Goal: Task Accomplishment & Management: Complete application form

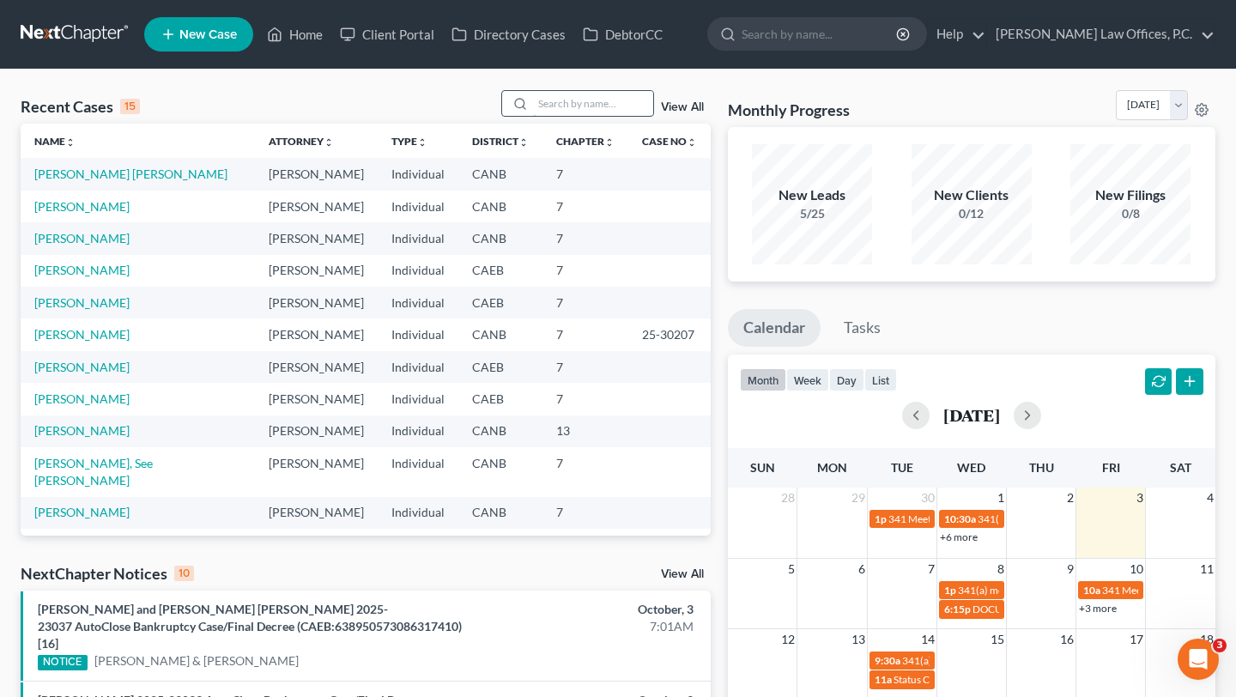
click at [542, 98] on input "search" at bounding box center [593, 103] width 120 height 25
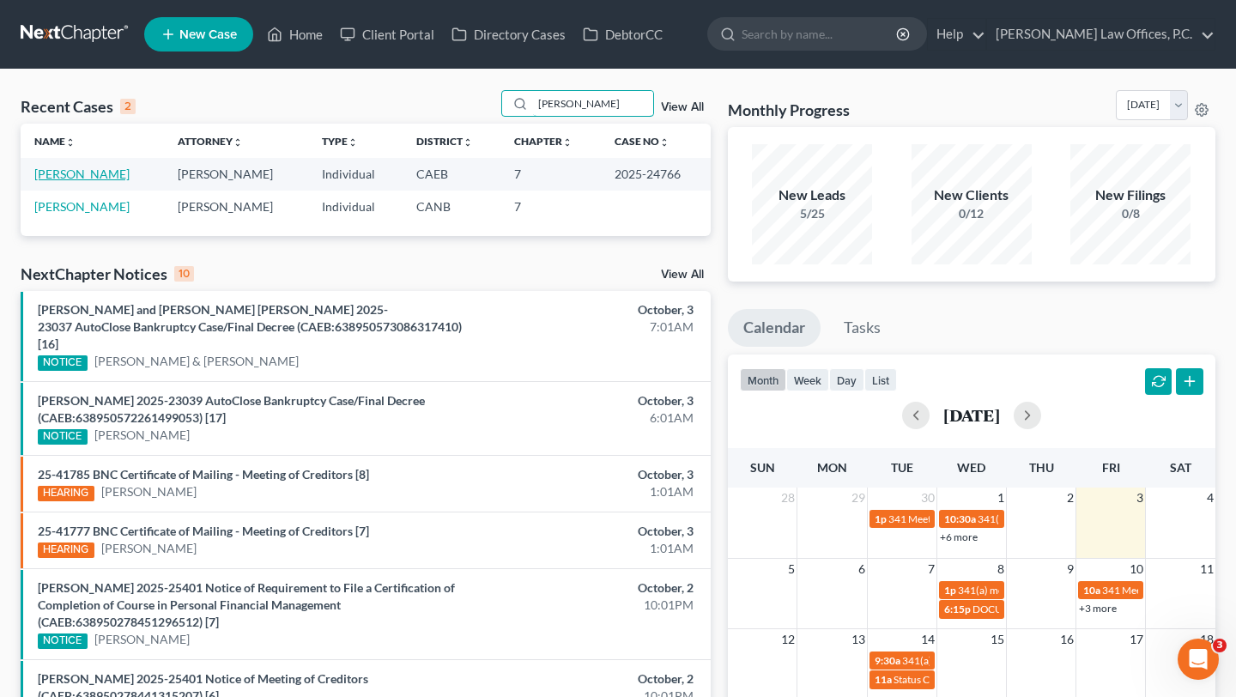
type input "[PERSON_NAME]"
click at [85, 178] on link "[PERSON_NAME]" at bounding box center [81, 173] width 95 height 15
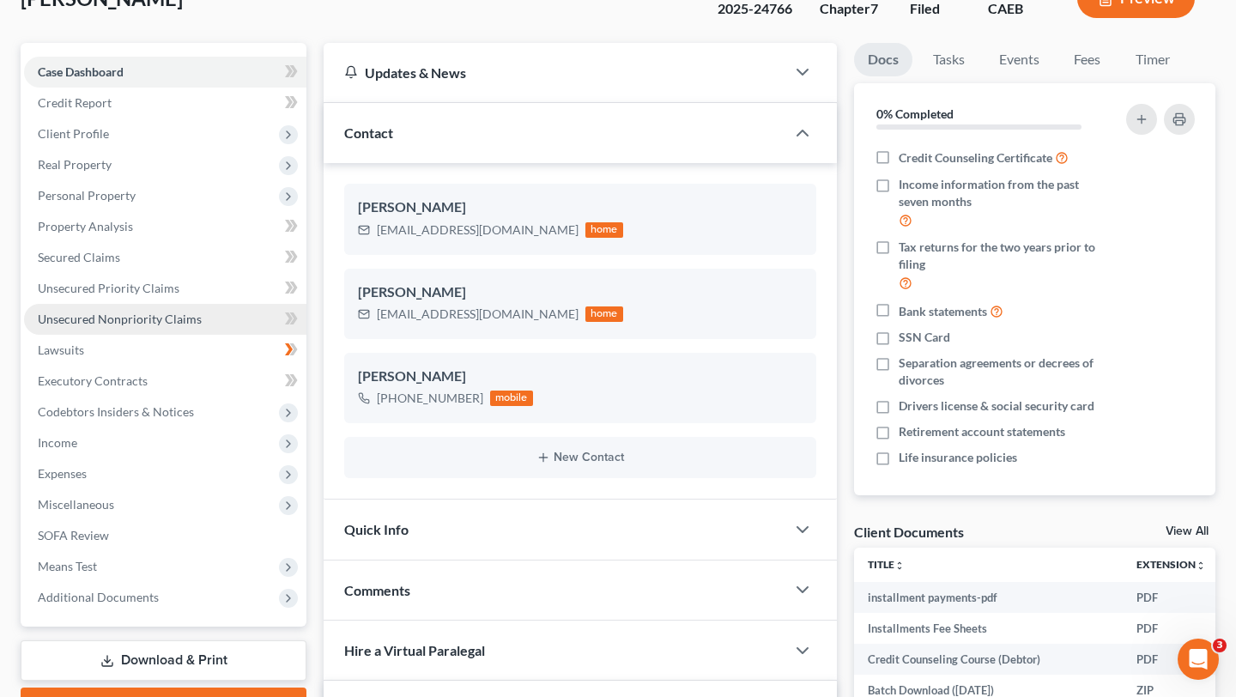
scroll to position [125, 0]
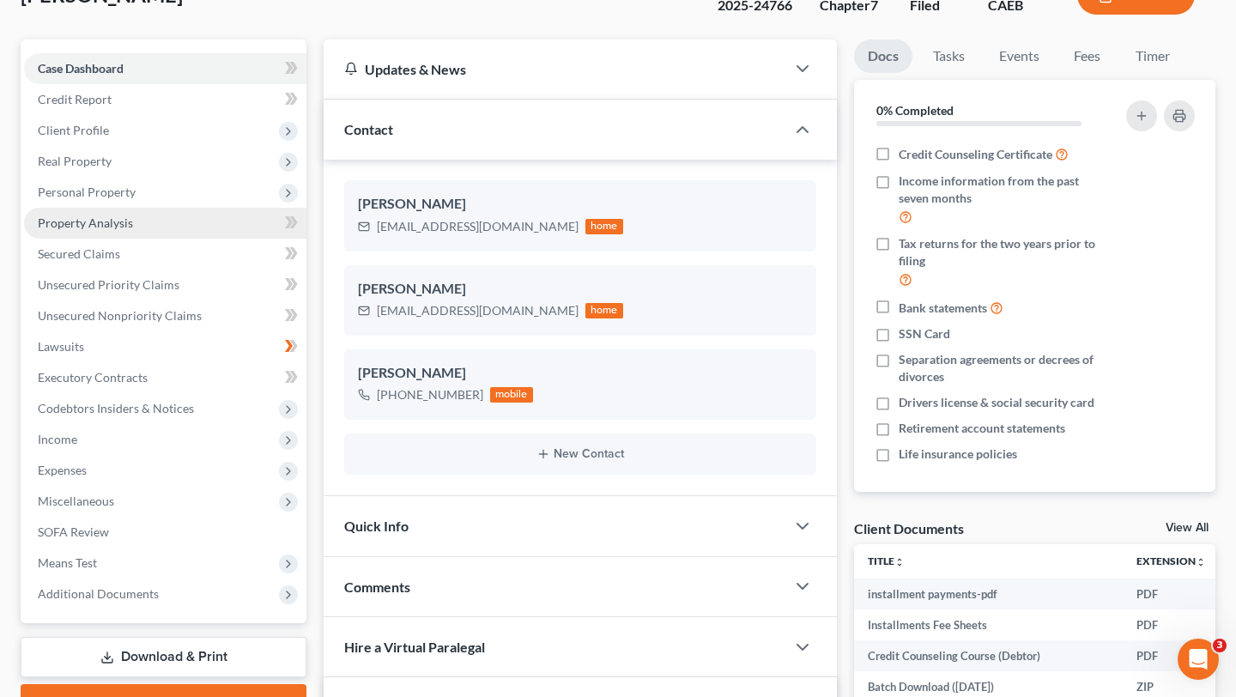
click at [179, 231] on link "Property Analysis" at bounding box center [165, 223] width 282 height 31
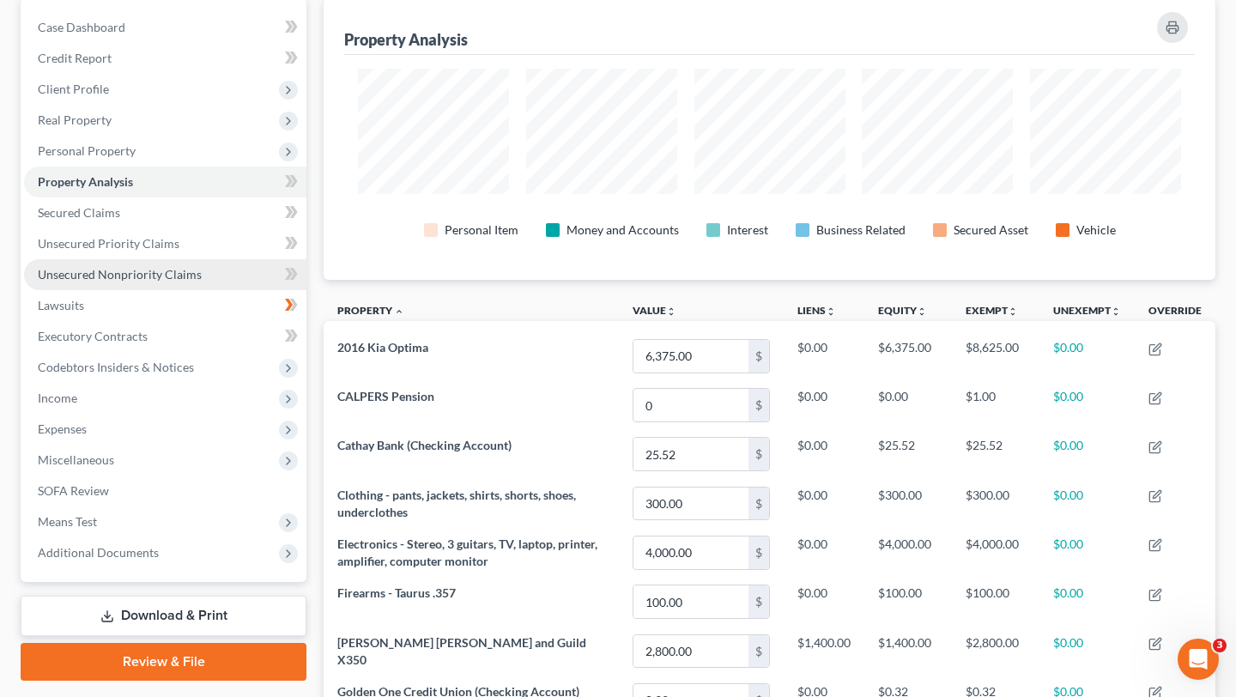
scroll to position [166, 0]
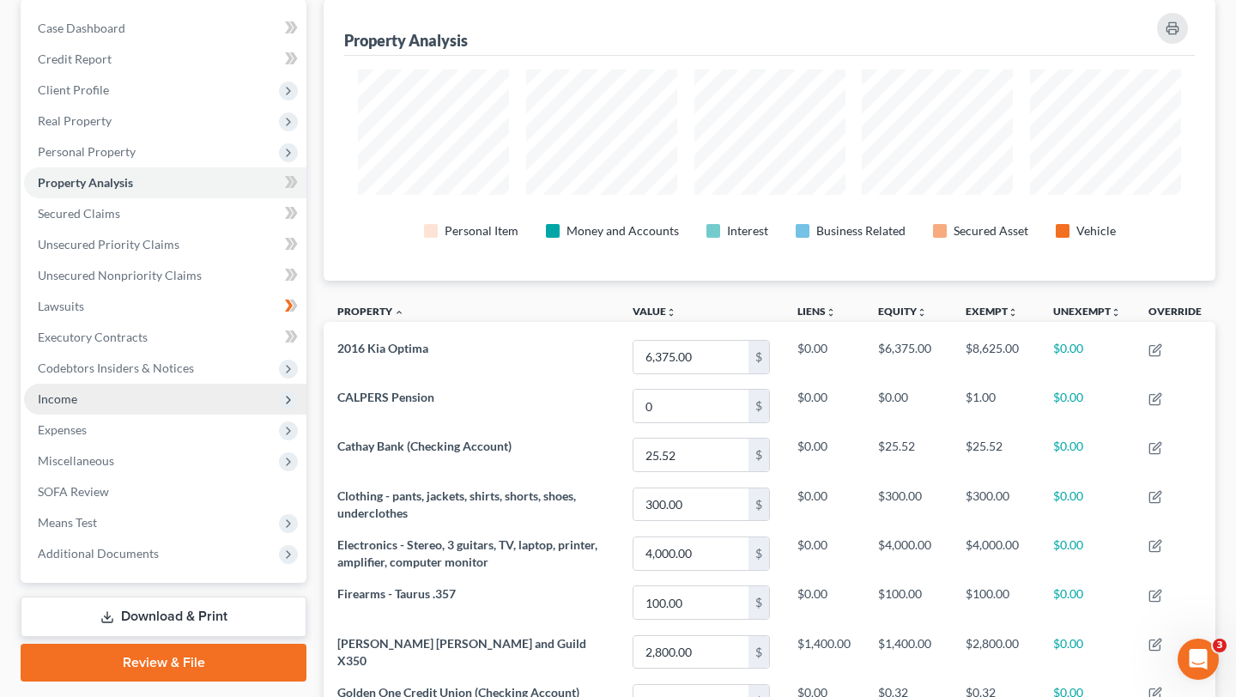
click at [146, 398] on span "Income" at bounding box center [165, 399] width 282 height 31
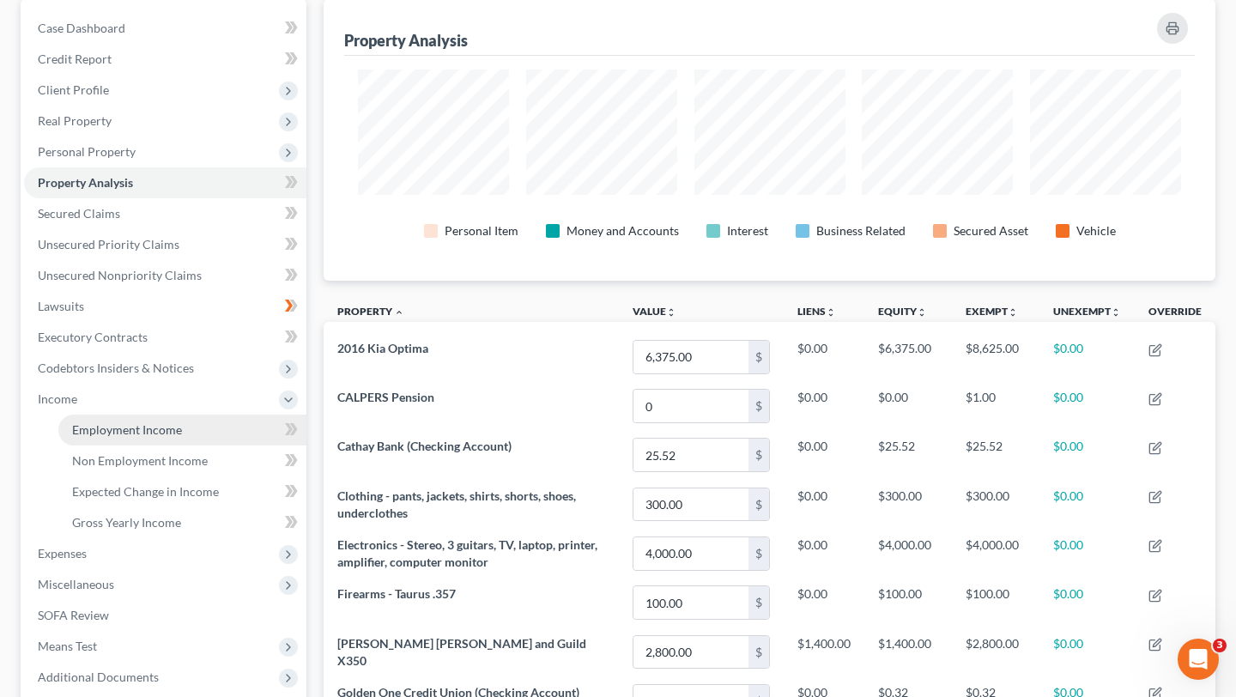
click at [142, 423] on span "Employment Income" at bounding box center [127, 429] width 110 height 15
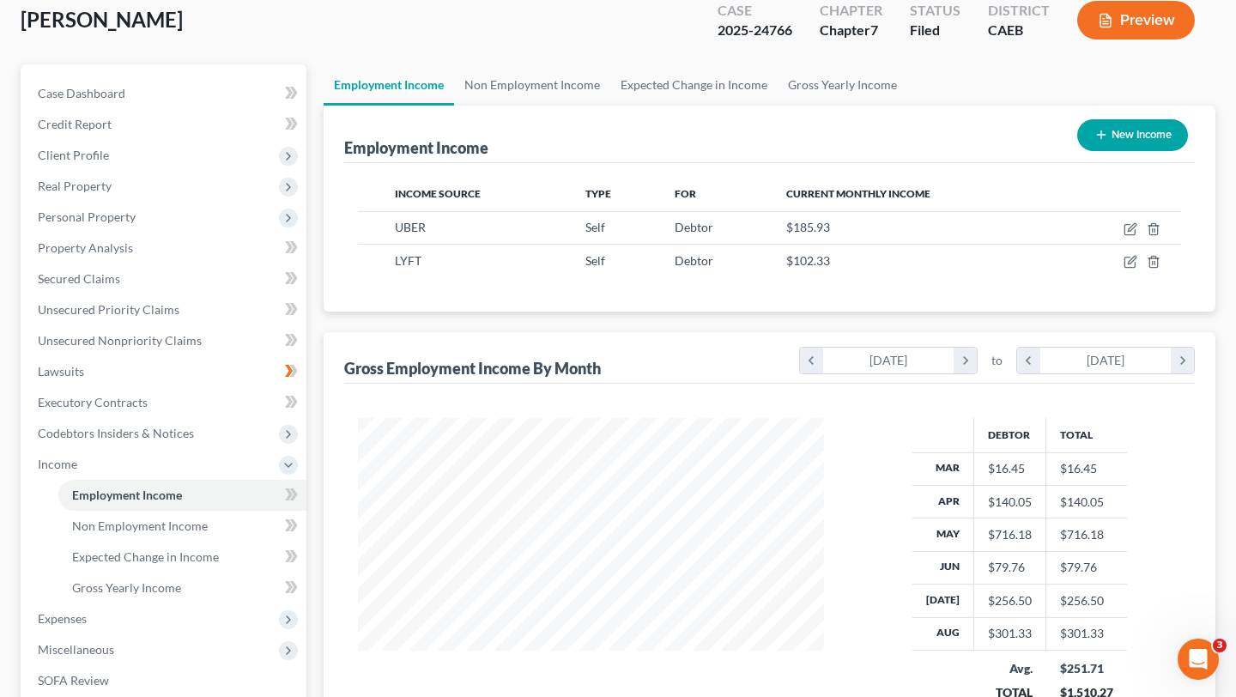
scroll to position [150, 0]
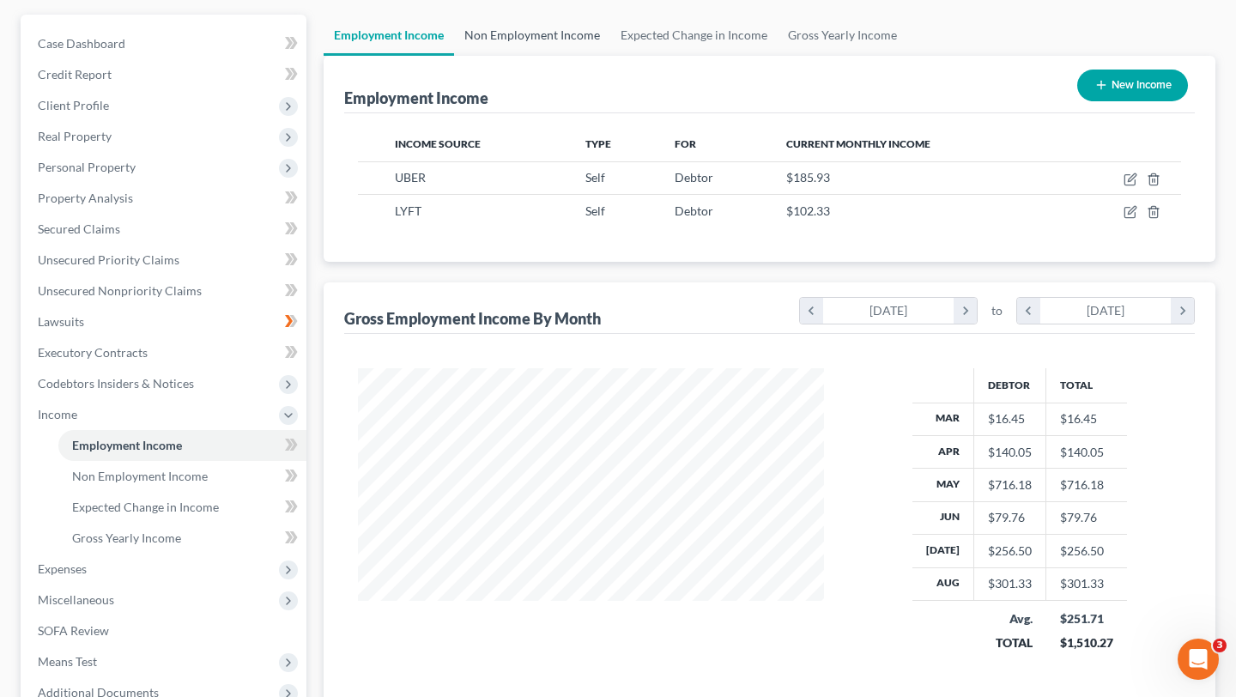
click at [545, 32] on link "Non Employment Income" at bounding box center [532, 35] width 156 height 41
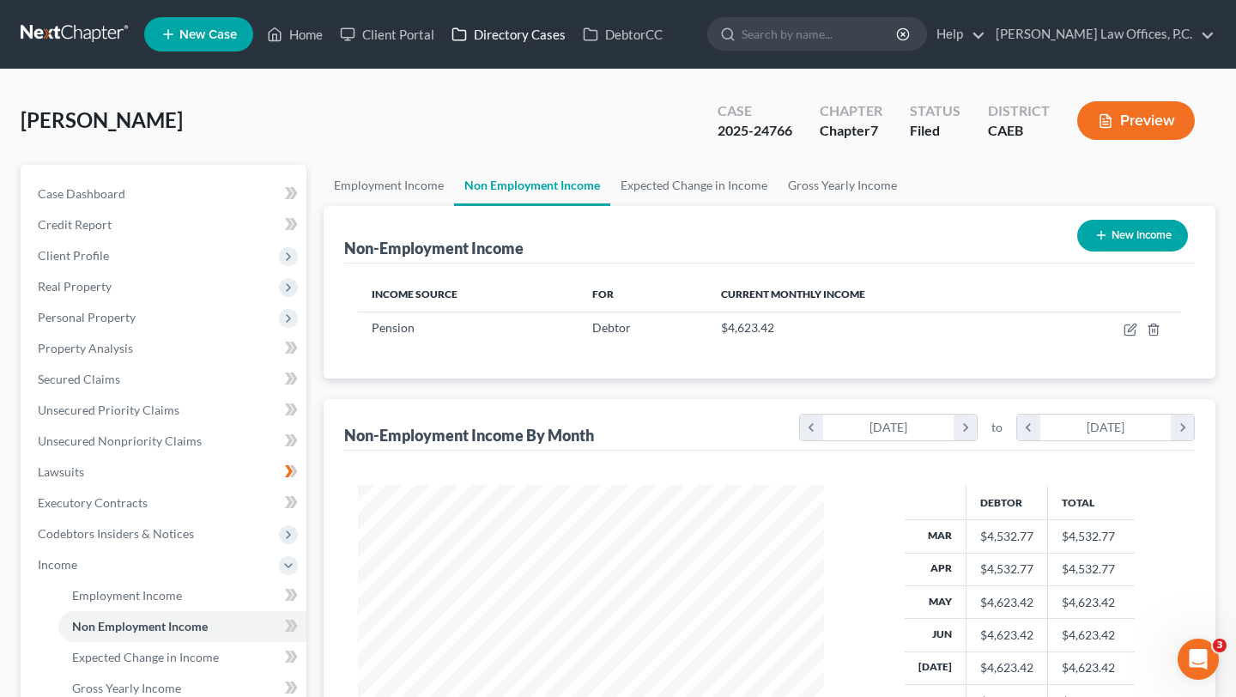
scroll to position [307, 499]
click at [391, 162] on div "[PERSON_NAME] Upgraded Case 2025-24766 Chapter Chapter 7 Status Filed District …" at bounding box center [618, 127] width 1194 height 75
click at [396, 179] on link "Employment Income" at bounding box center [388, 185] width 130 height 41
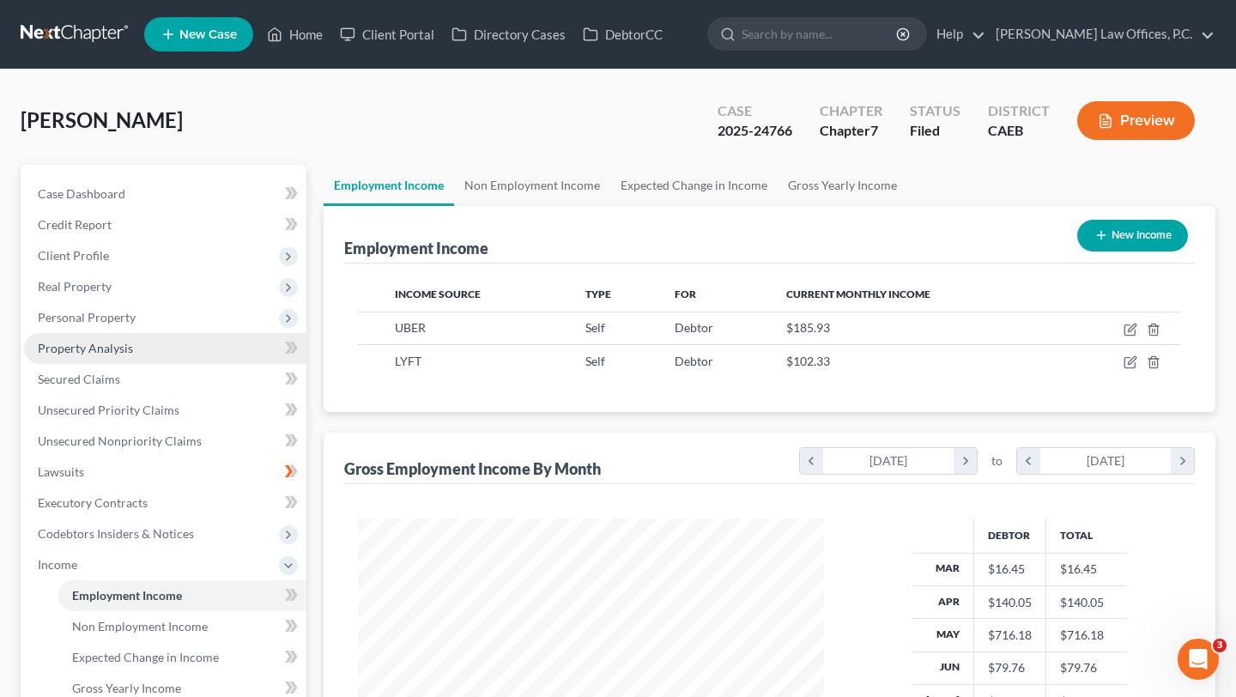
click at [161, 350] on link "Property Analysis" at bounding box center [165, 348] width 282 height 31
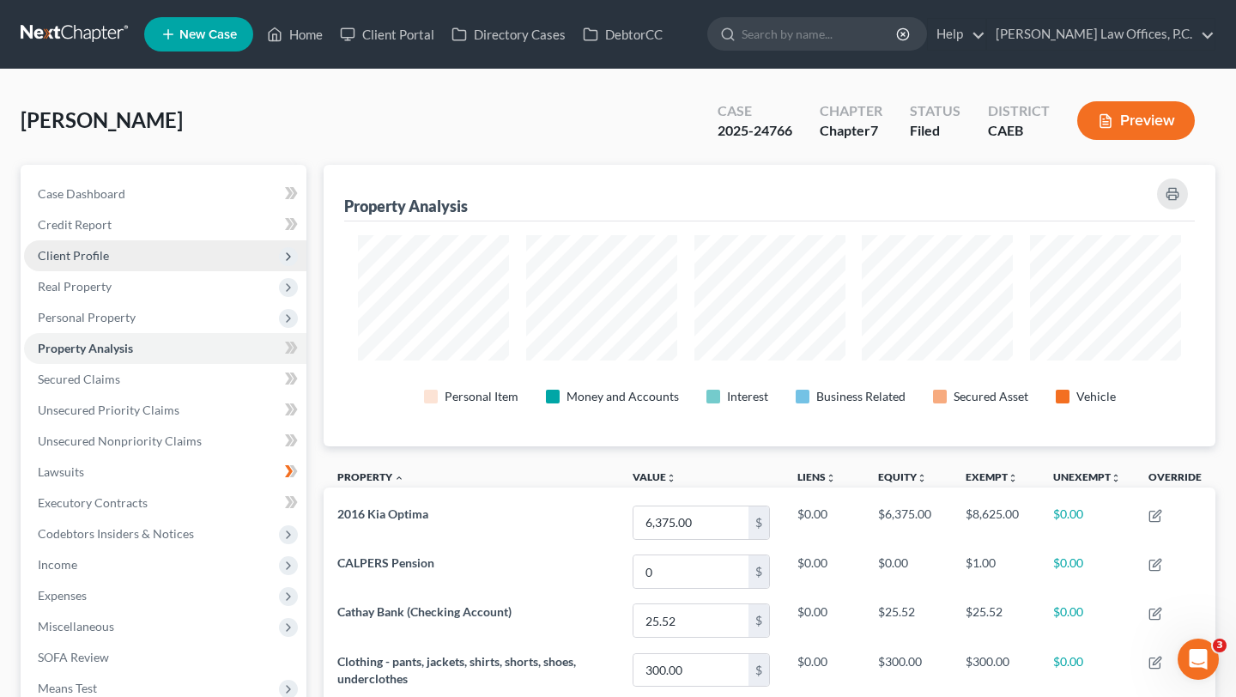
click at [139, 252] on span "Client Profile" at bounding box center [165, 255] width 282 height 31
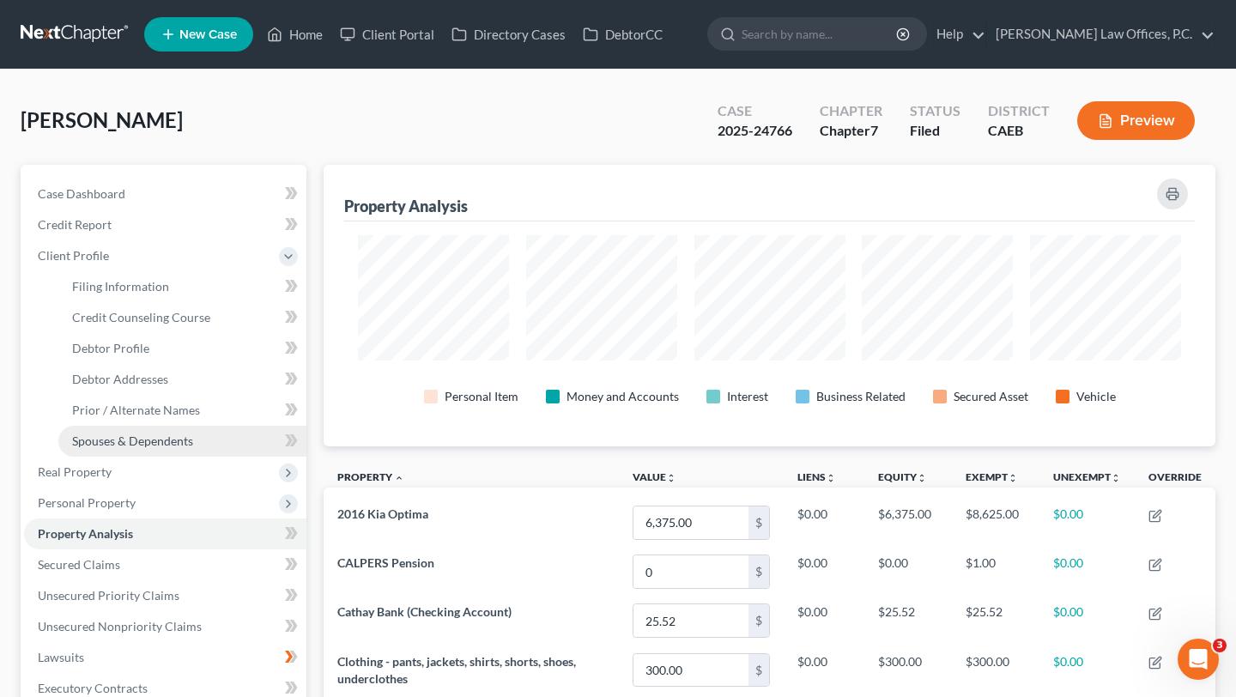
click at [128, 436] on span "Spouses & Dependents" at bounding box center [132, 440] width 121 height 15
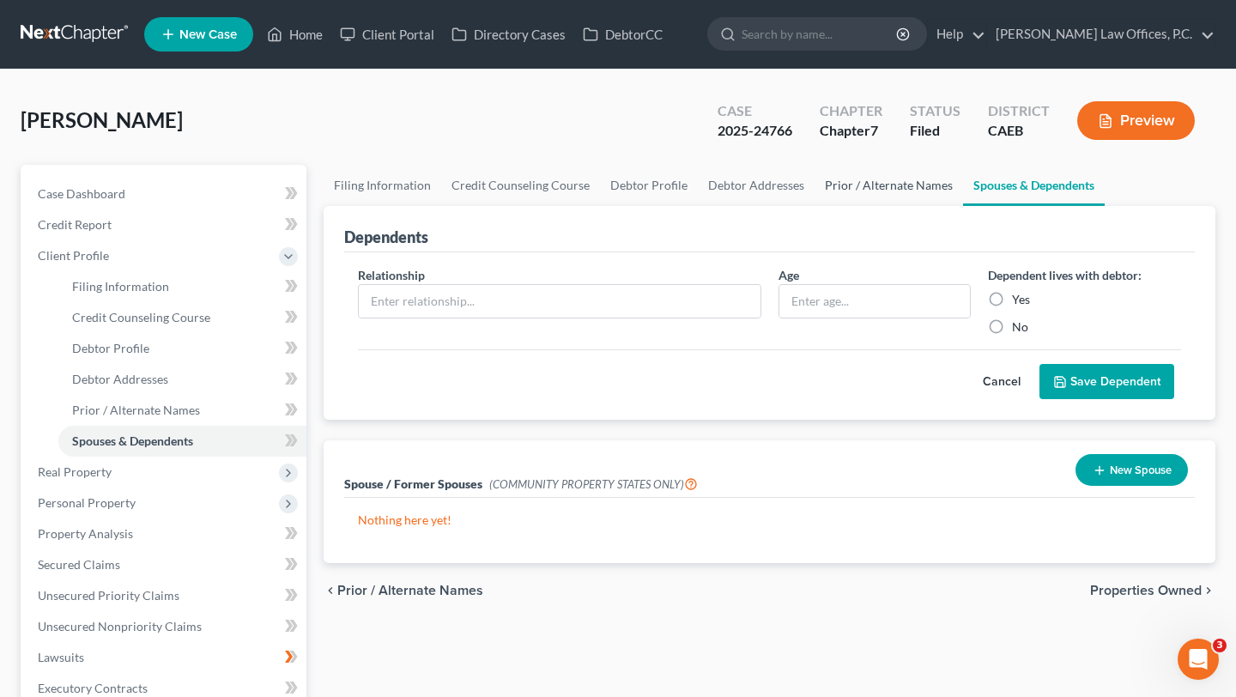
click at [859, 187] on link "Prior / Alternate Names" at bounding box center [888, 185] width 148 height 41
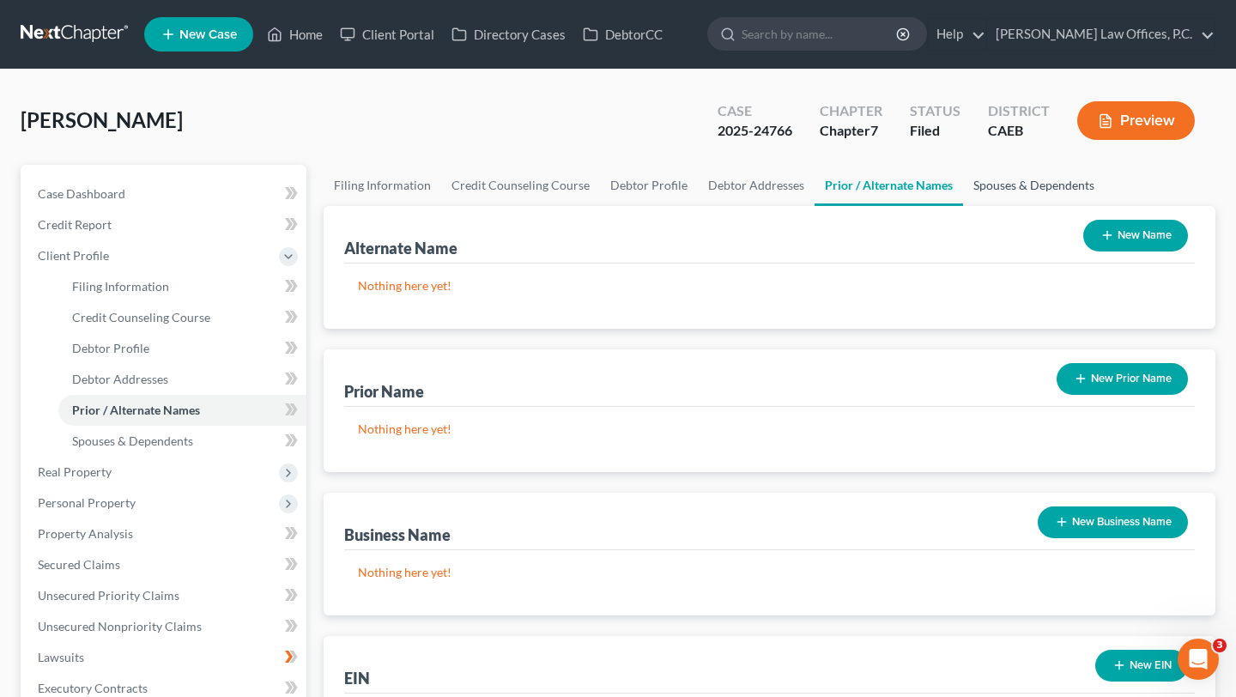
click at [981, 179] on link "Spouses & Dependents" at bounding box center [1034, 185] width 142 height 41
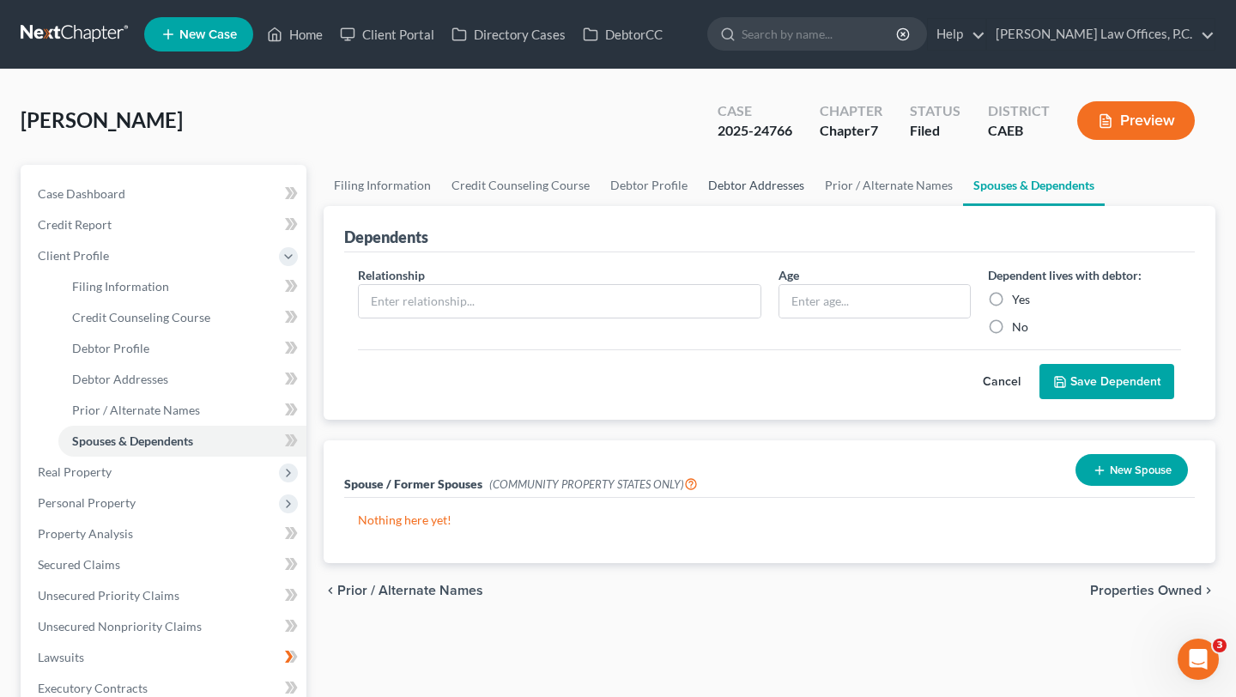
click at [708, 193] on link "Debtor Addresses" at bounding box center [756, 185] width 117 height 41
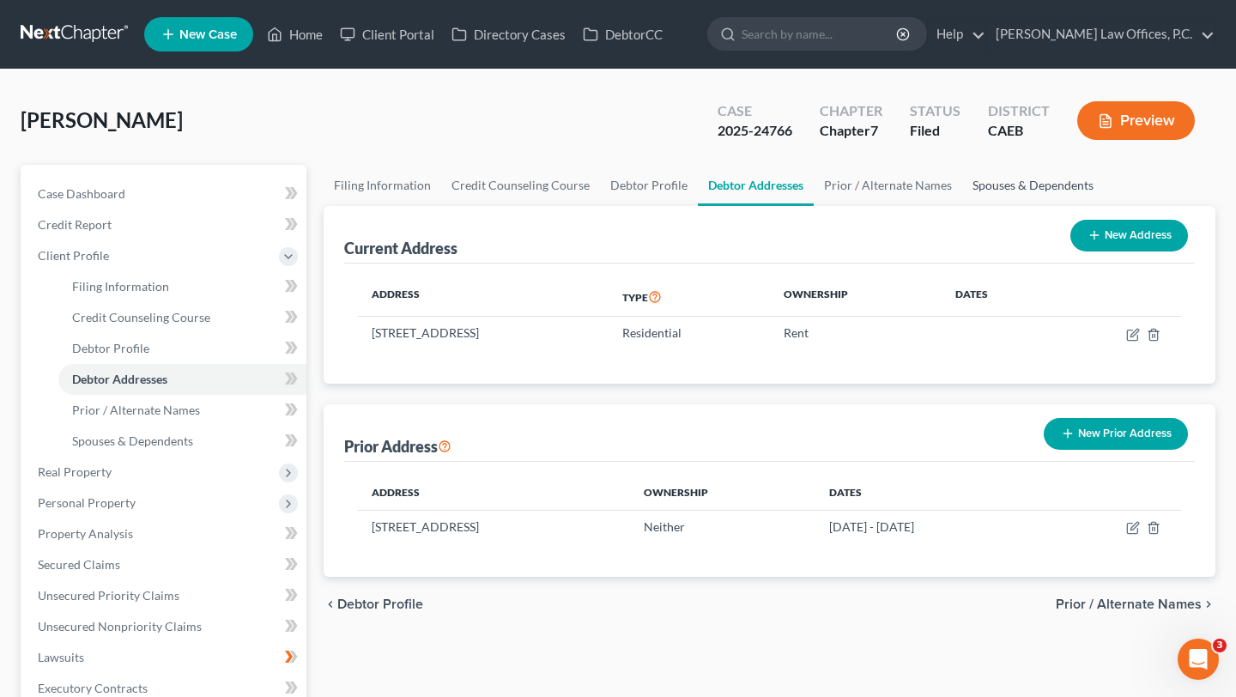
click at [1004, 183] on link "Spouses & Dependents" at bounding box center [1033, 185] width 142 height 41
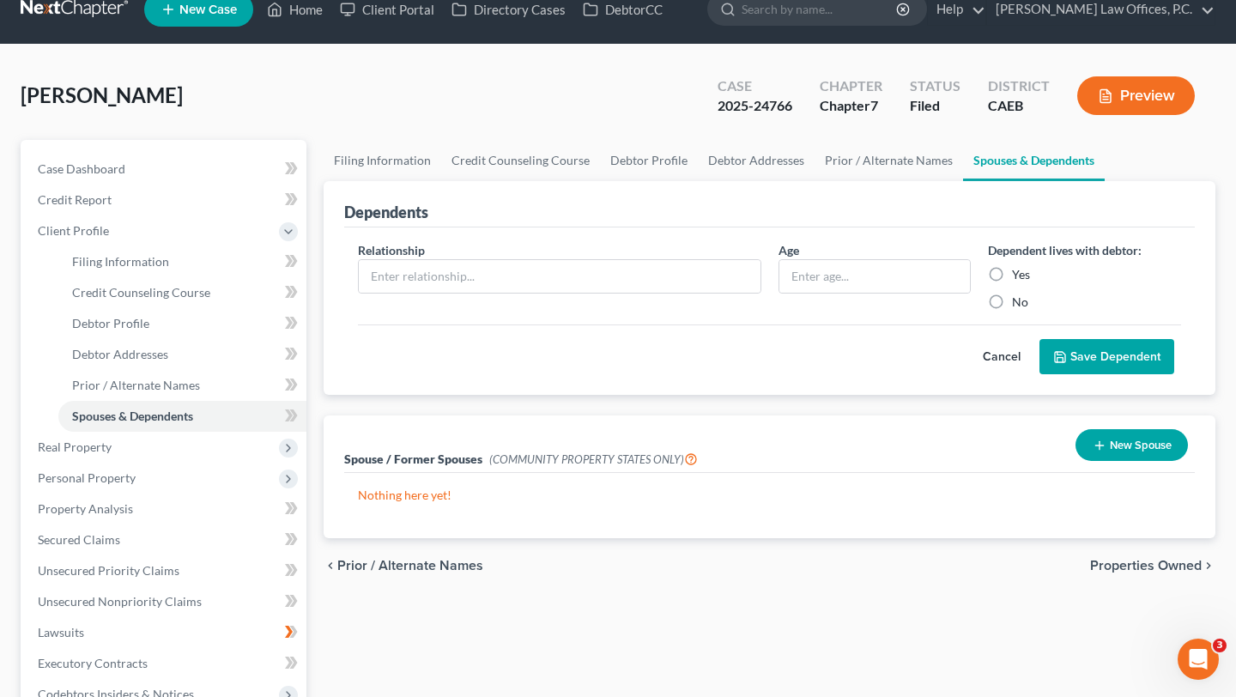
scroll to position [27, 0]
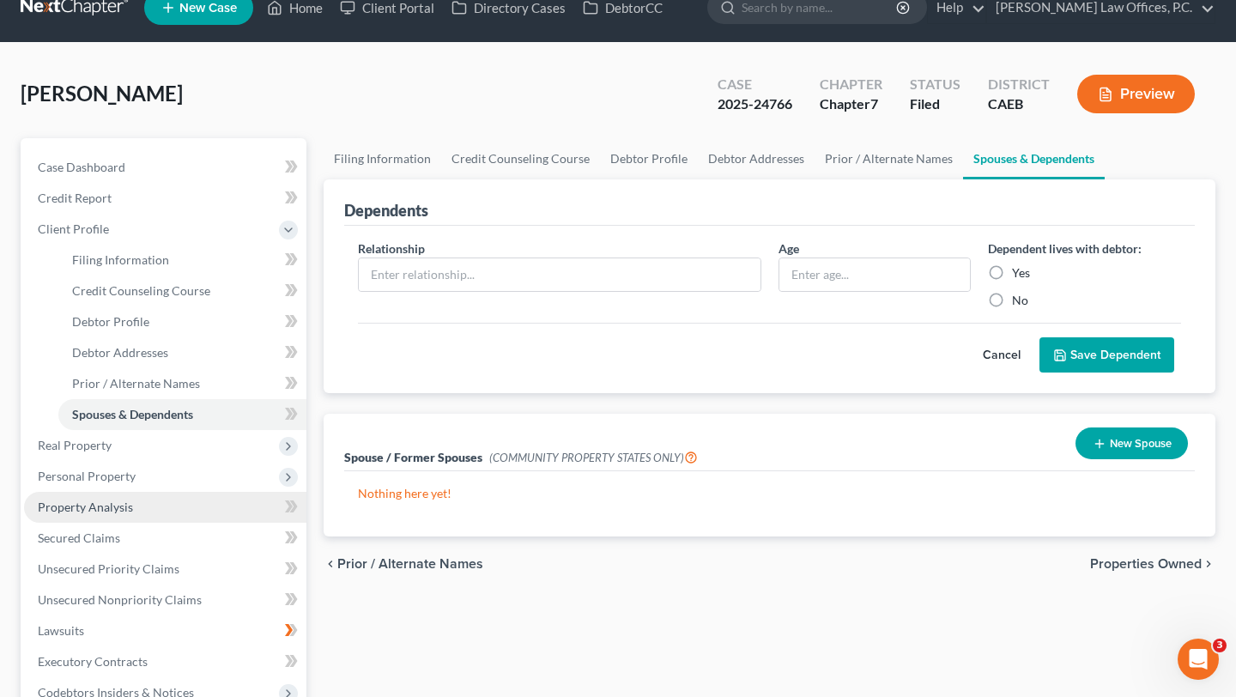
click at [161, 519] on link "Property Analysis" at bounding box center [165, 507] width 282 height 31
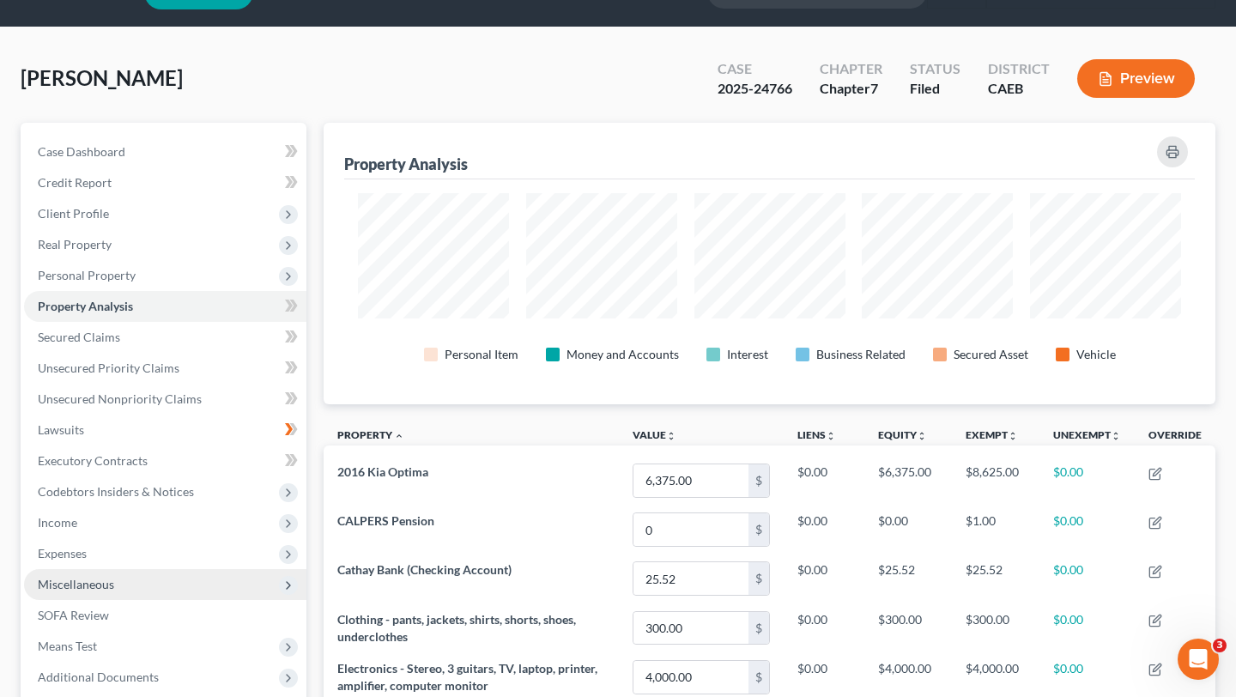
scroll to position [43, 0]
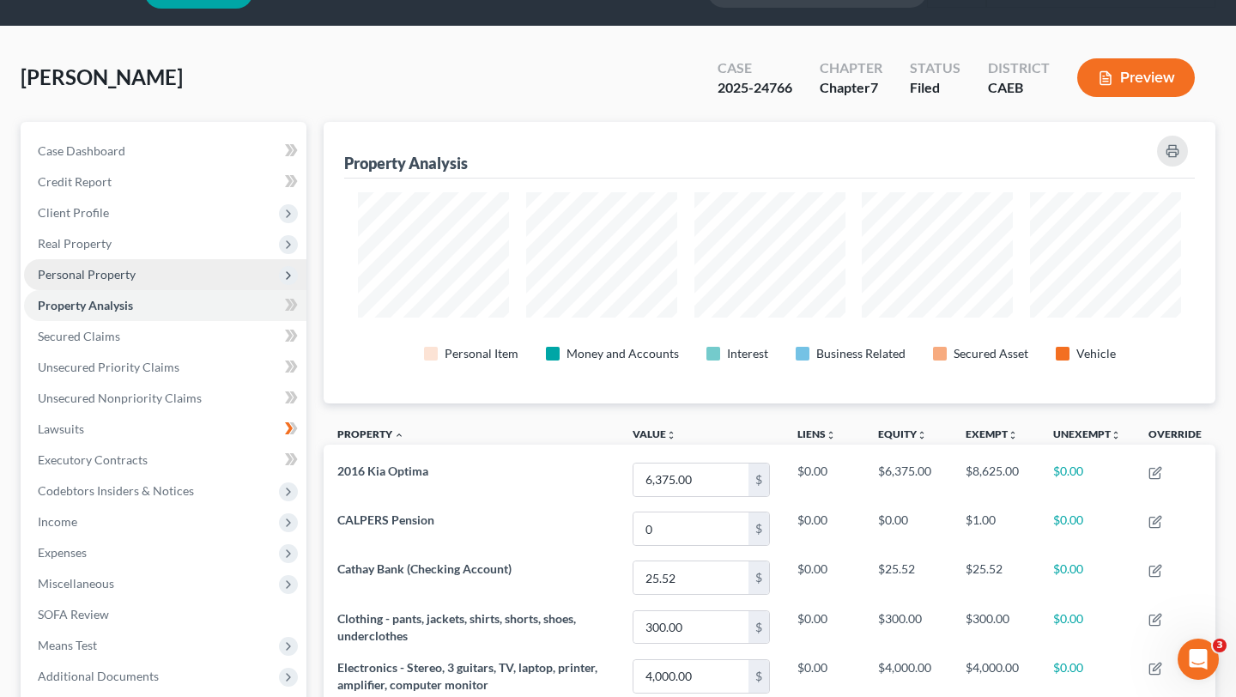
click at [172, 278] on span "Personal Property" at bounding box center [165, 274] width 282 height 31
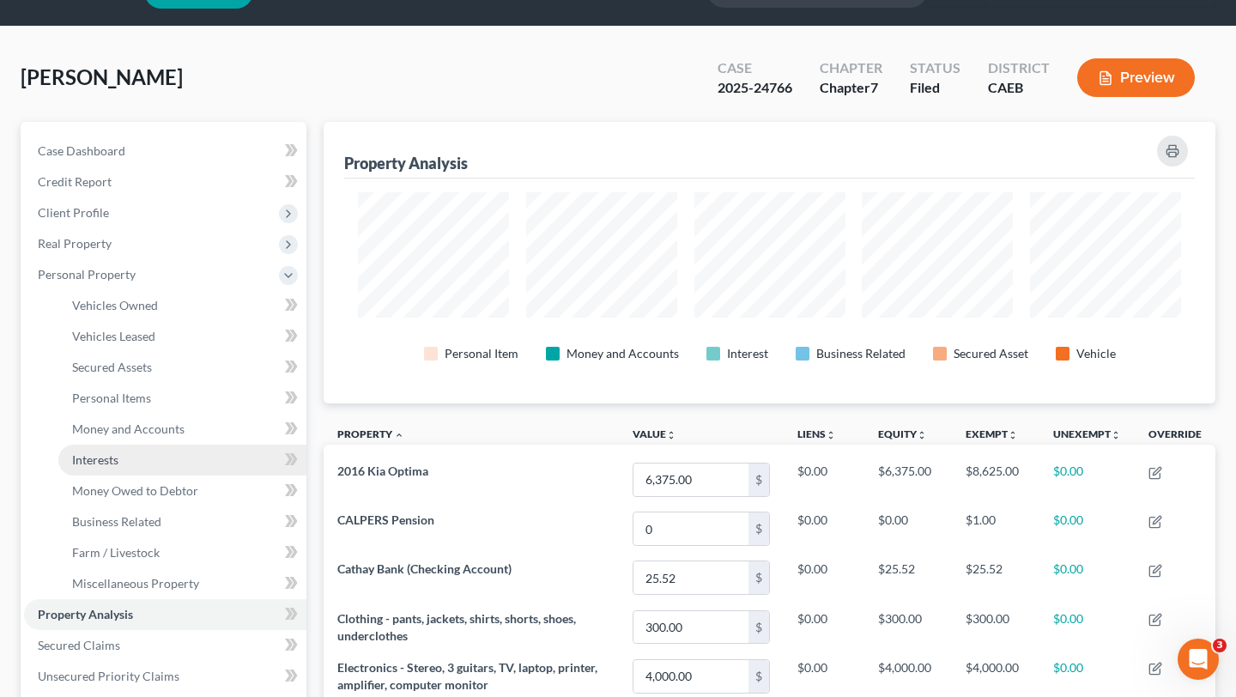
click at [106, 458] on span "Interests" at bounding box center [95, 459] width 46 height 15
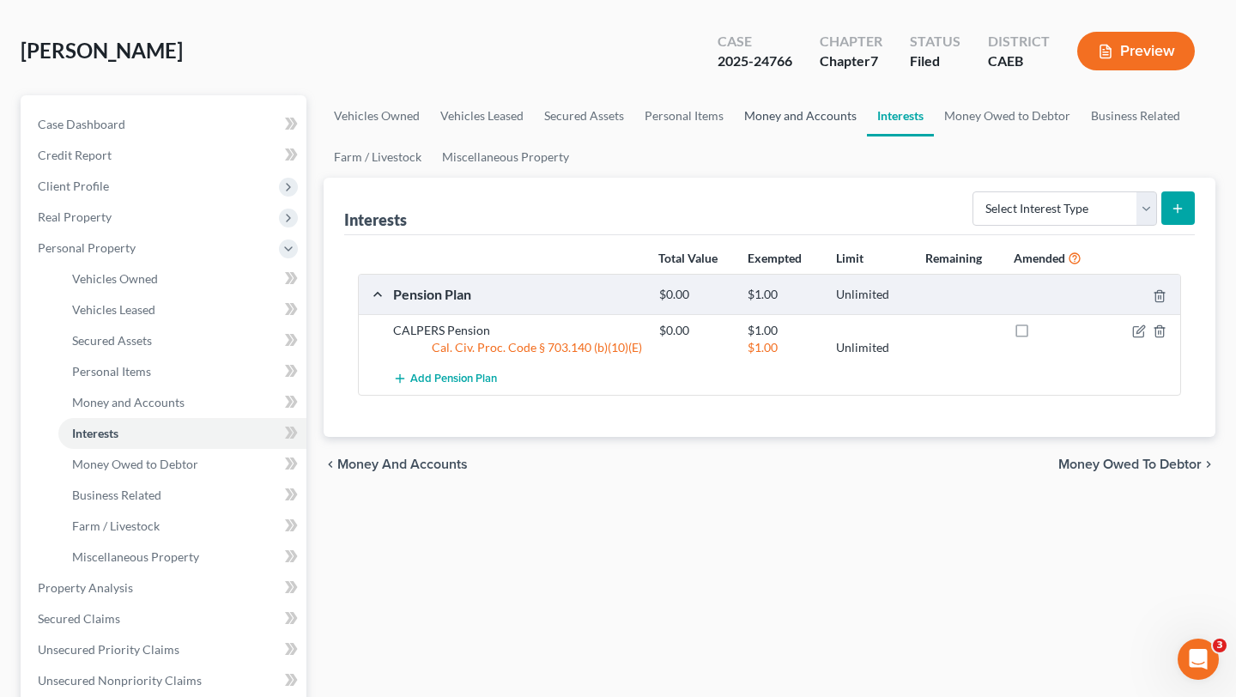
click at [747, 122] on link "Money and Accounts" at bounding box center [800, 115] width 133 height 41
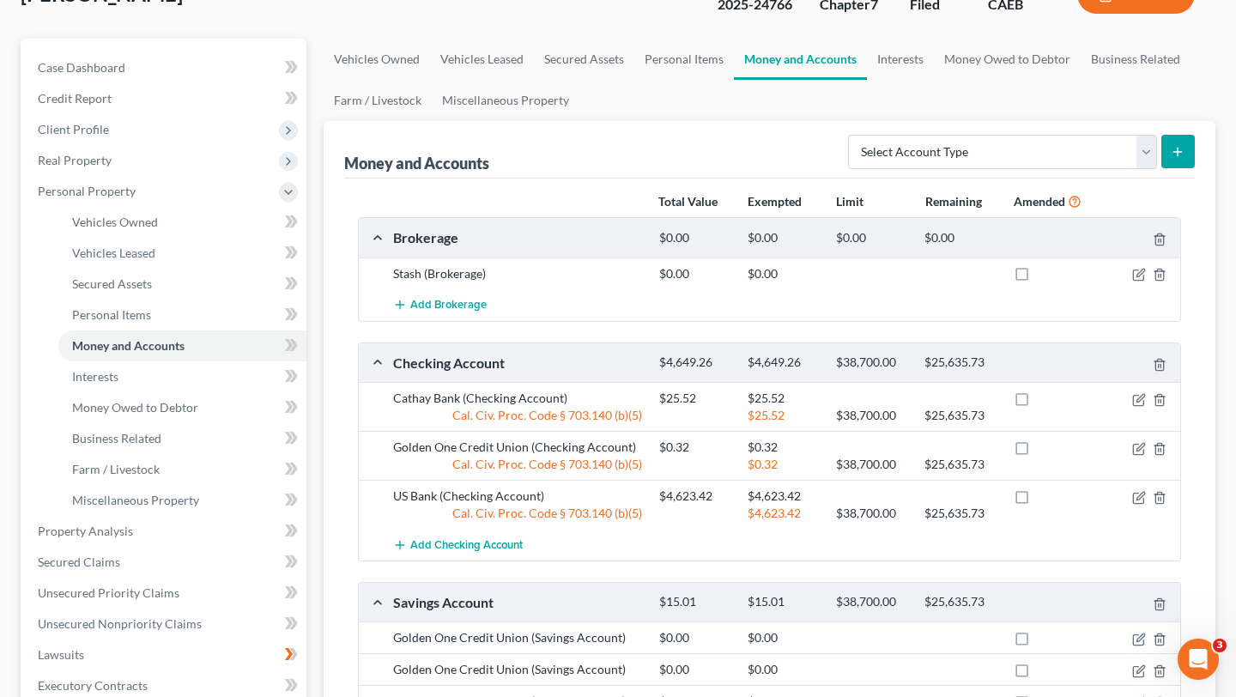
scroll to position [118, 0]
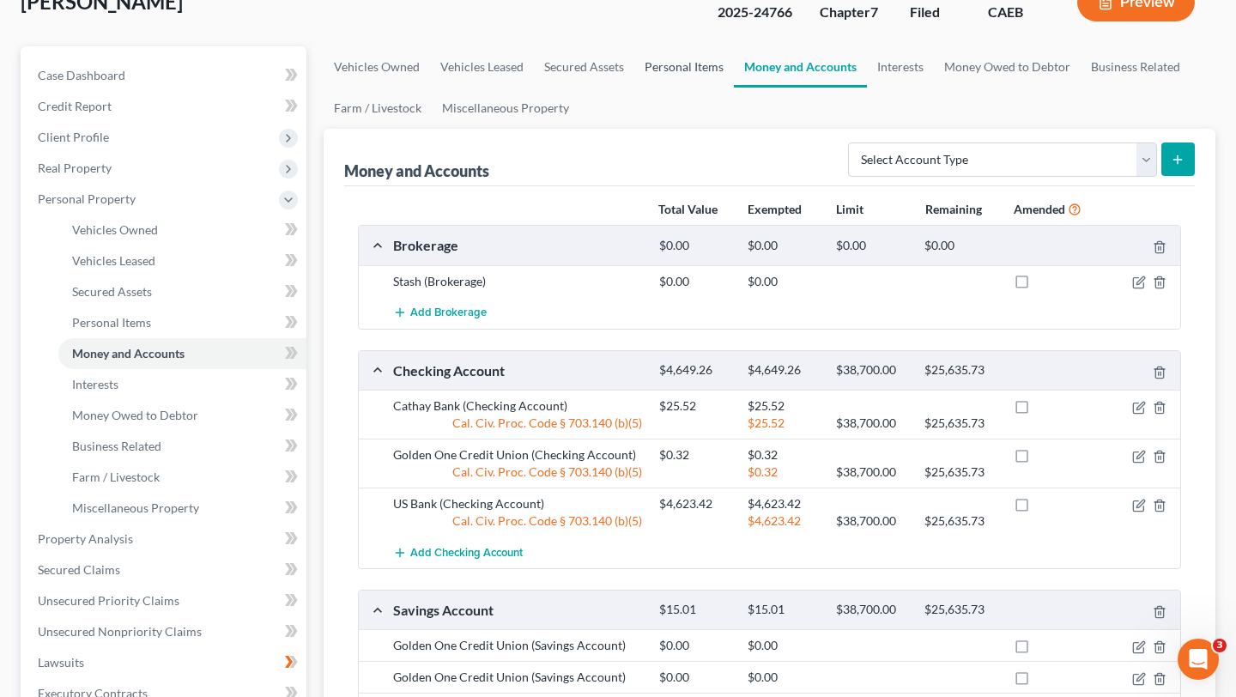
click at [679, 68] on link "Personal Items" at bounding box center [684, 66] width 100 height 41
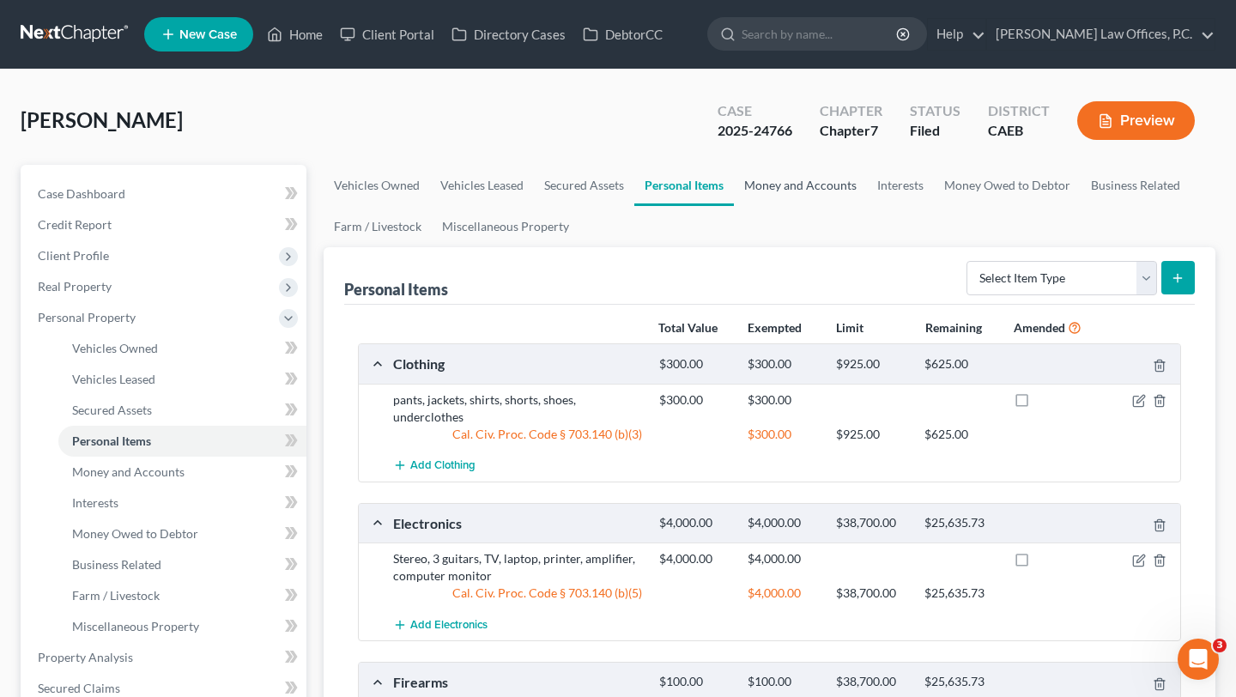
click at [795, 183] on link "Money and Accounts" at bounding box center [800, 185] width 133 height 41
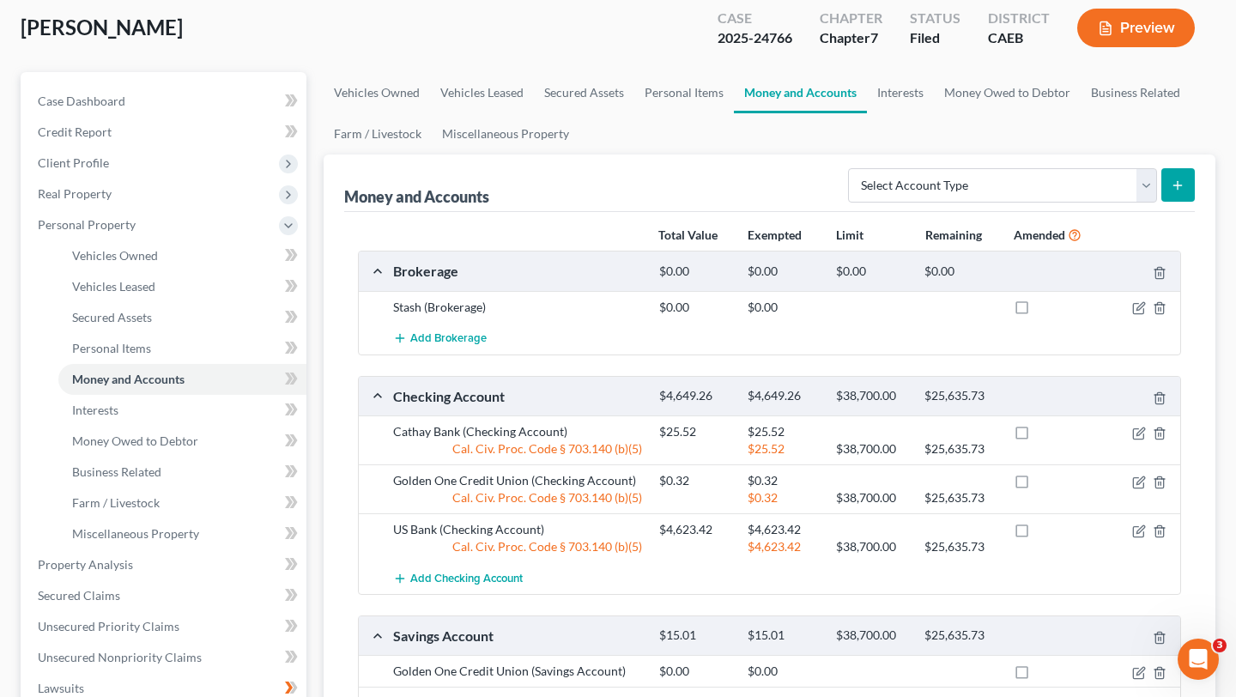
scroll to position [82, 0]
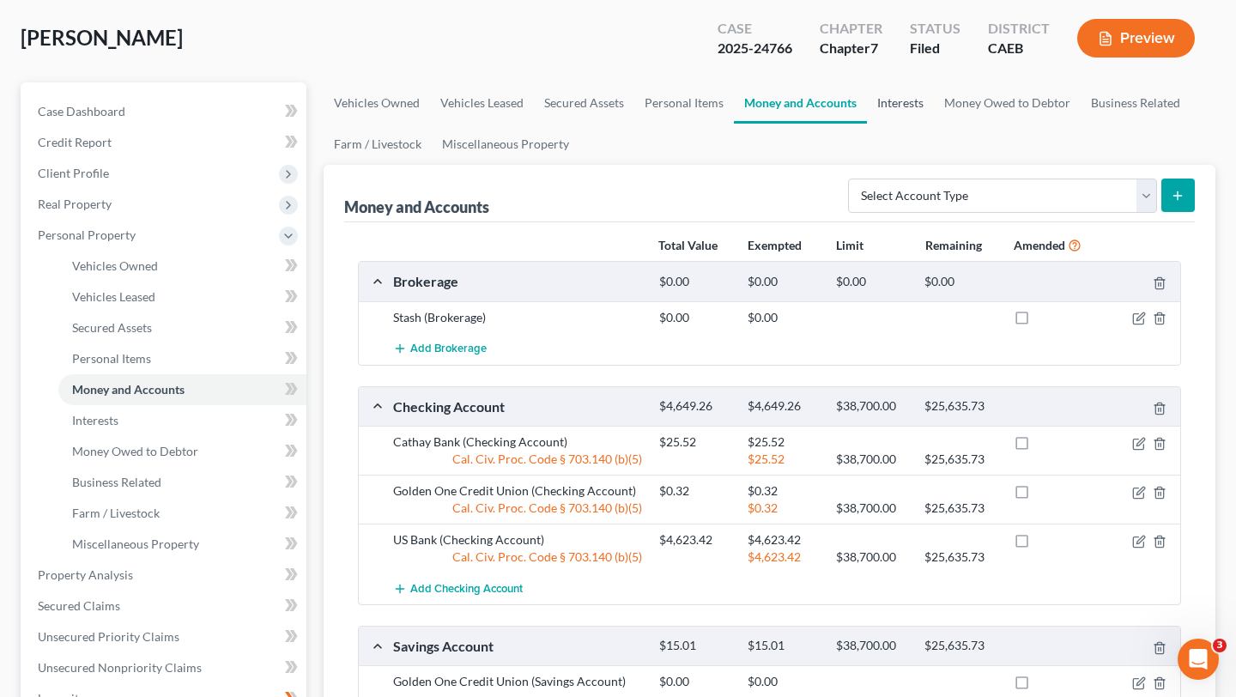
click at [904, 96] on link "Interests" at bounding box center [900, 102] width 67 height 41
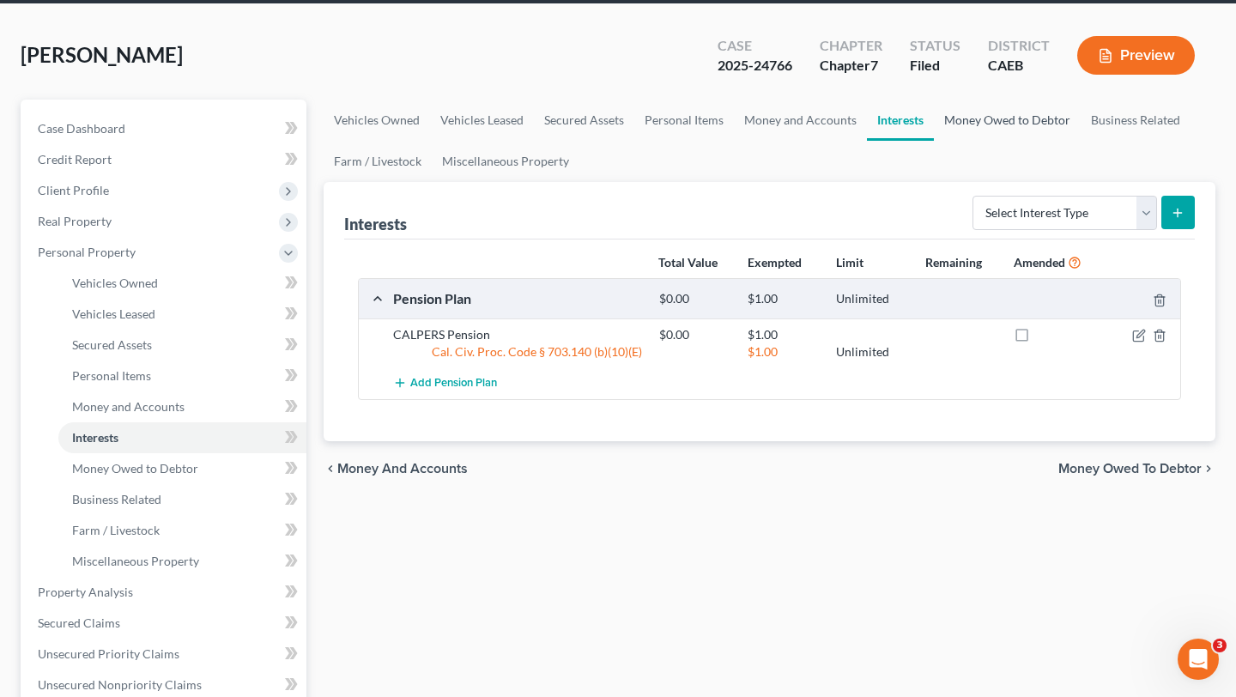
click at [1007, 107] on link "Money Owed to Debtor" at bounding box center [1007, 120] width 147 height 41
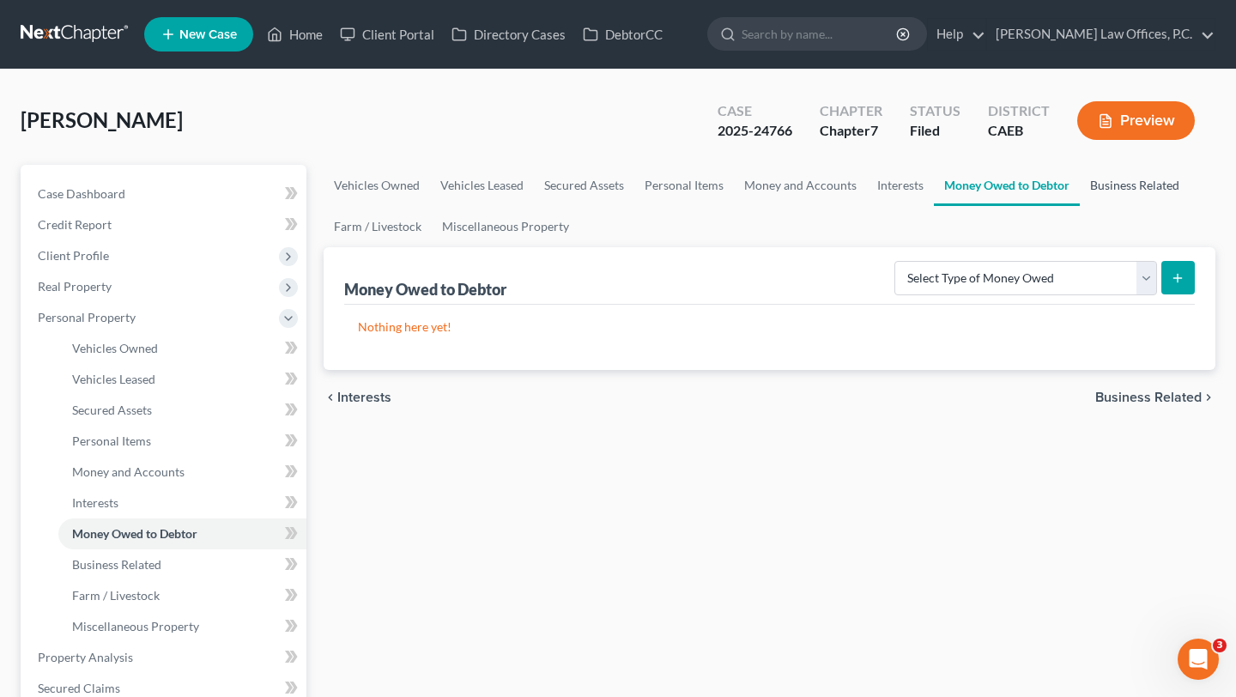
click at [1088, 177] on link "Business Related" at bounding box center [1134, 185] width 110 height 41
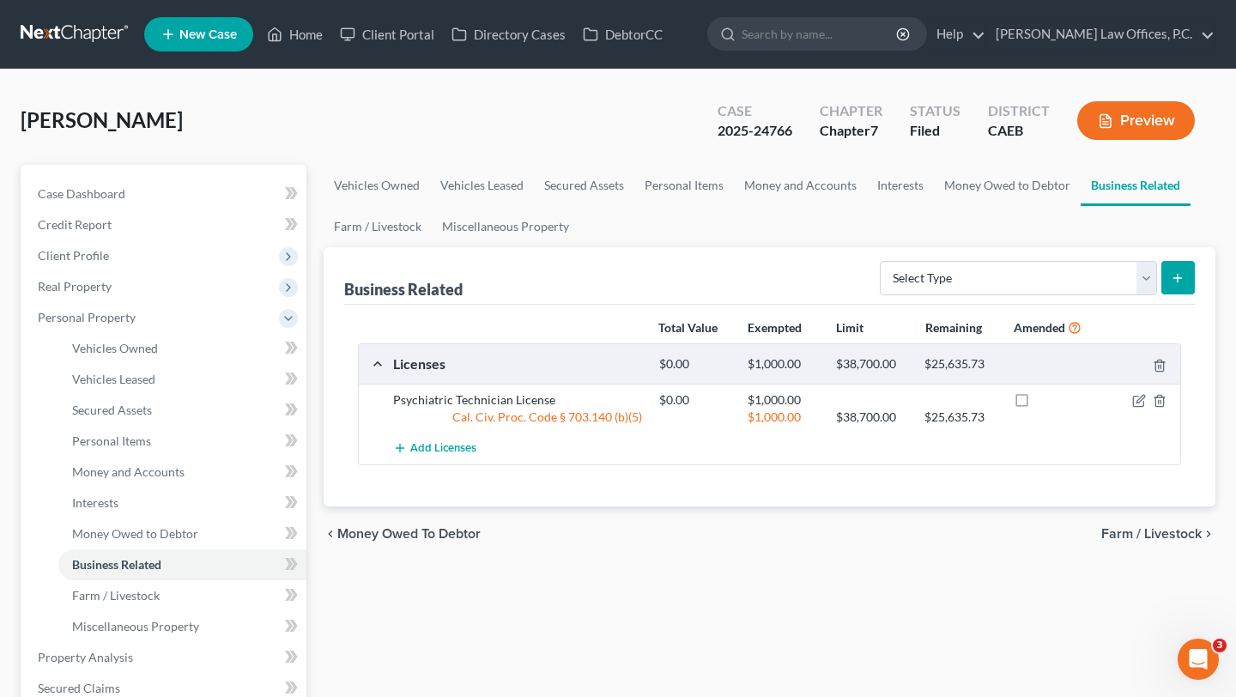
click at [374, 247] on div "Business Related Select Type Customer Lists Franchises Inventory Licenses Machi…" at bounding box center [769, 275] width 850 height 57
click at [385, 219] on link "Farm / Livestock" at bounding box center [377, 226] width 108 height 41
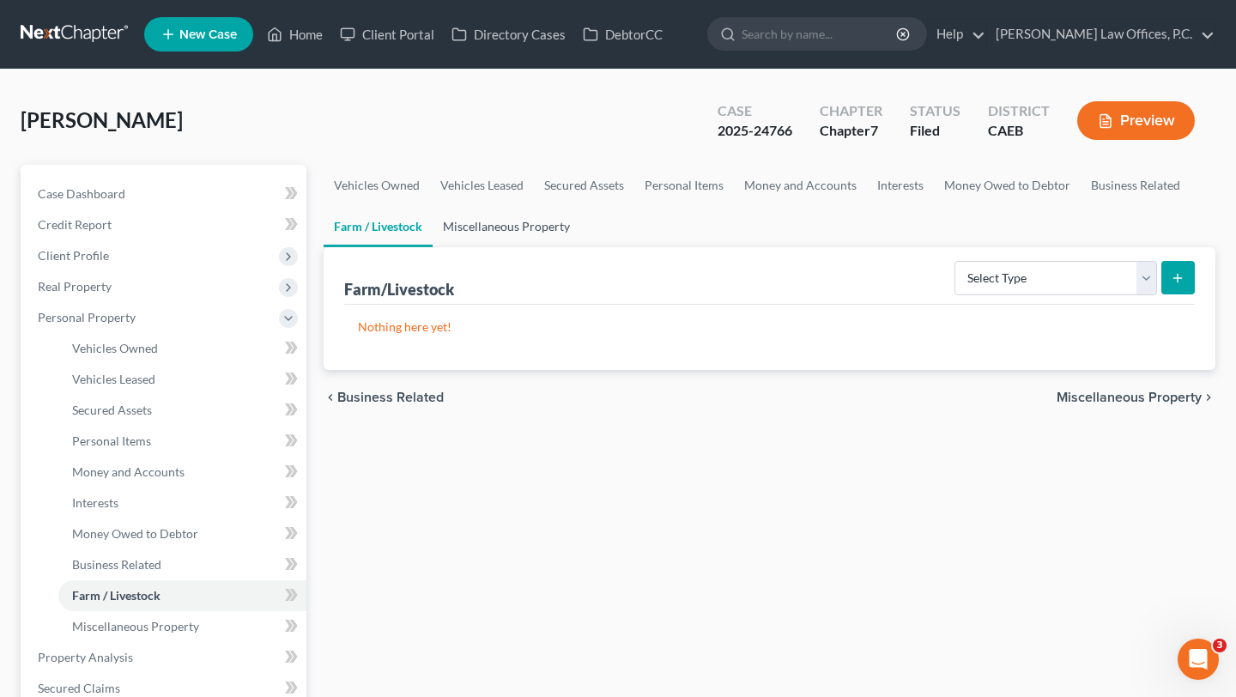
click at [487, 226] on link "Miscellaneous Property" at bounding box center [506, 226] width 148 height 41
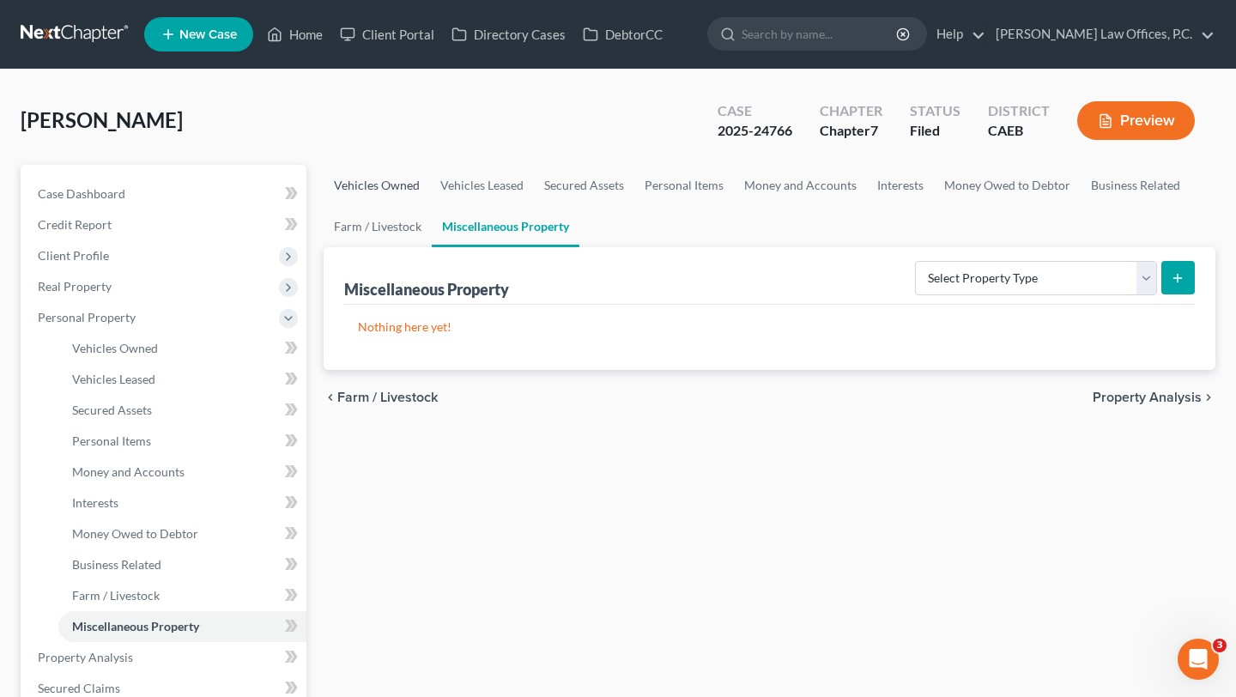
click at [385, 175] on link "Vehicles Owned" at bounding box center [376, 185] width 106 height 41
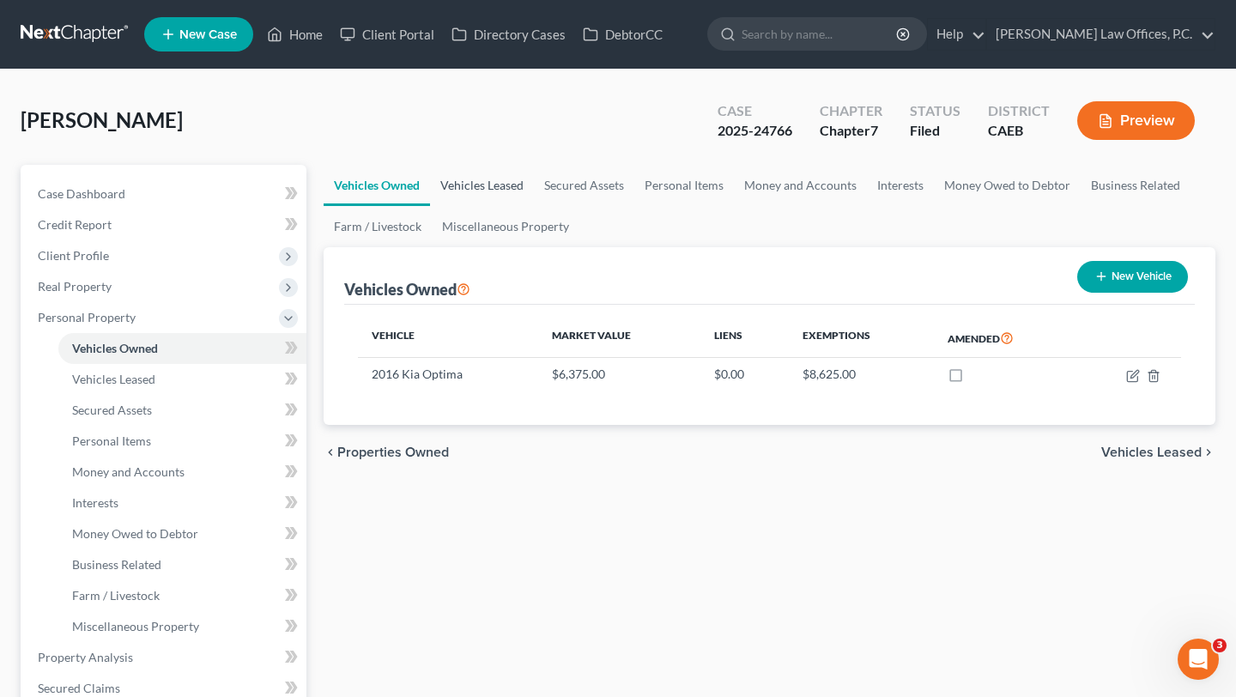
click at [480, 187] on link "Vehicles Leased" at bounding box center [482, 185] width 104 height 41
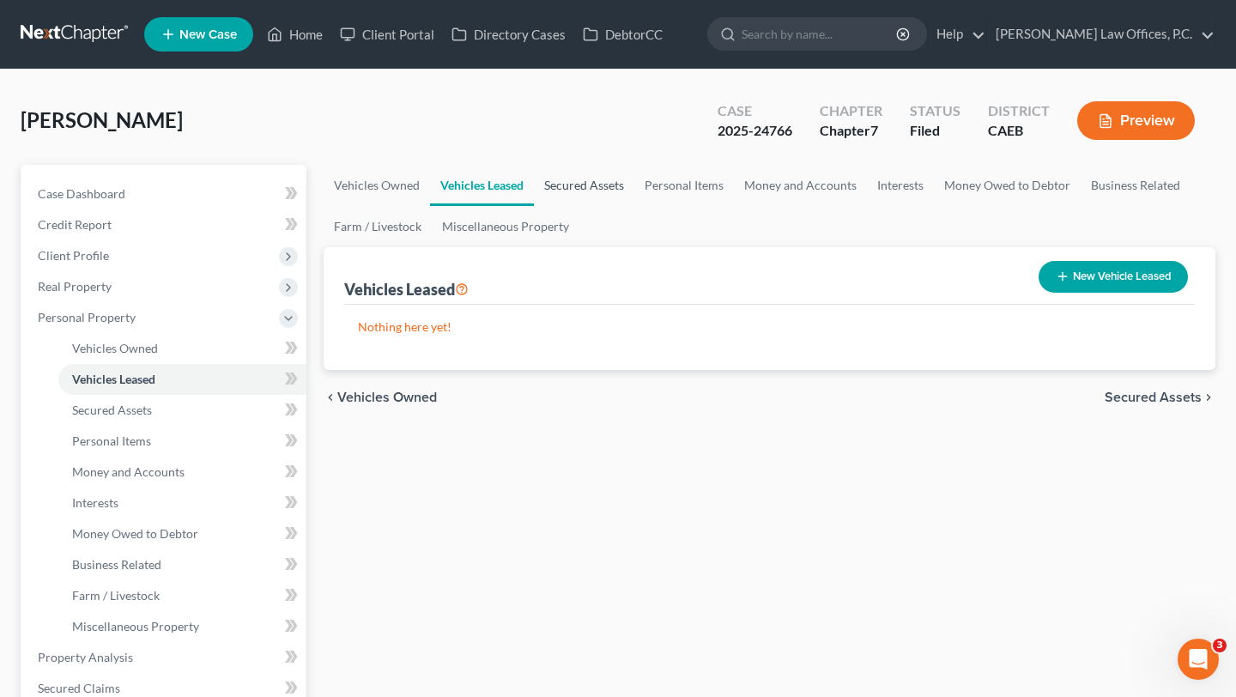
click at [584, 185] on link "Secured Assets" at bounding box center [584, 185] width 100 height 41
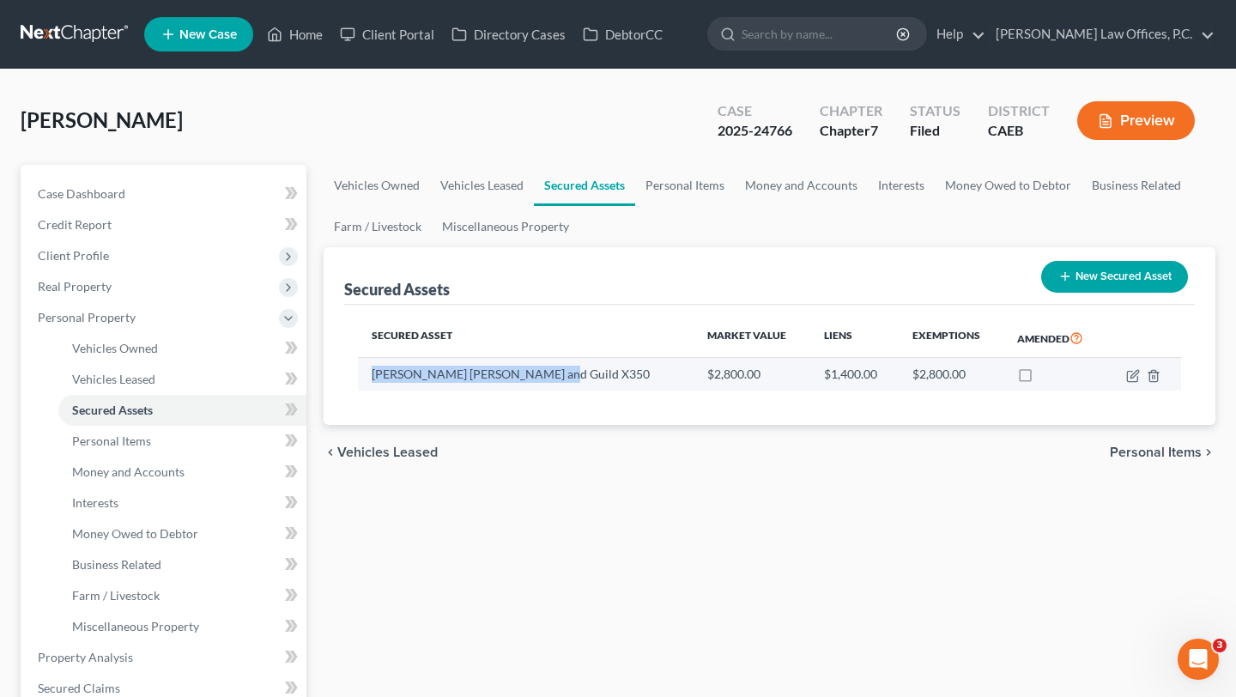
drag, startPoint x: 541, startPoint y: 372, endPoint x: 367, endPoint y: 368, distance: 174.2
click at [367, 368] on td "[PERSON_NAME] [PERSON_NAME] and Guild X350" at bounding box center [525, 374] width 335 height 33
copy td "[PERSON_NAME] [PERSON_NAME] and Guild X350"
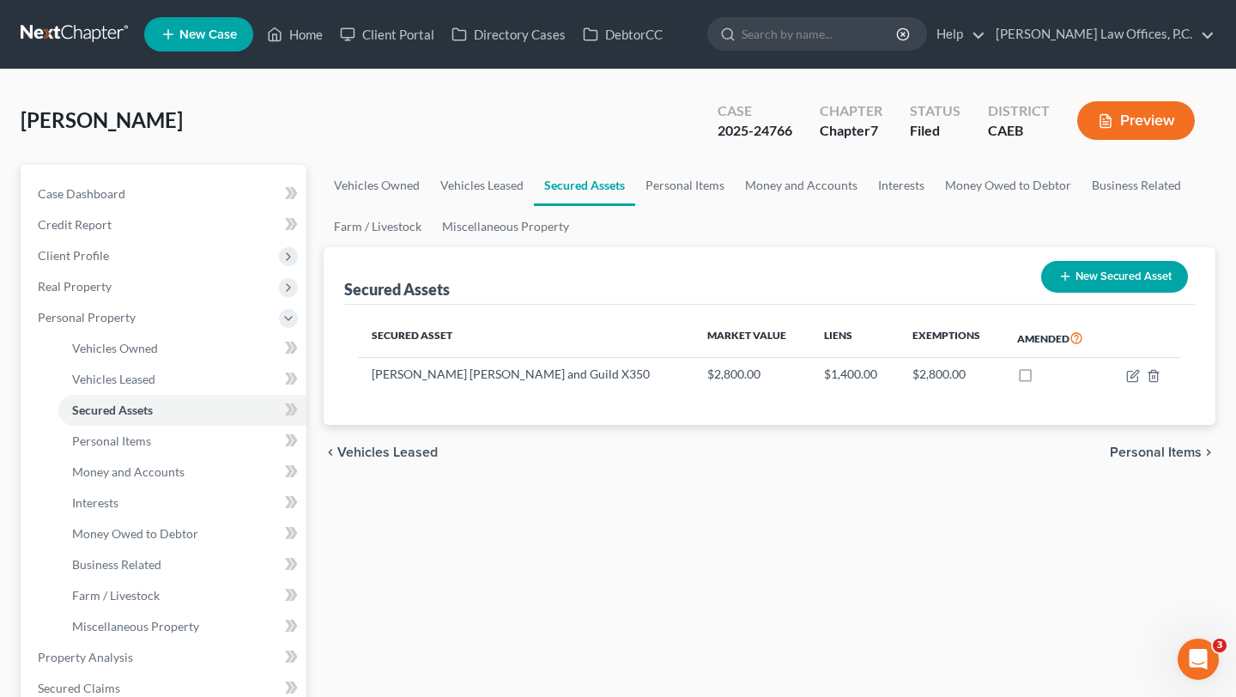
click at [518, 469] on div "chevron_left Vehicles Leased Personal Items chevron_right" at bounding box center [768, 452] width 891 height 55
click at [302, 29] on link "Home" at bounding box center [294, 34] width 73 height 31
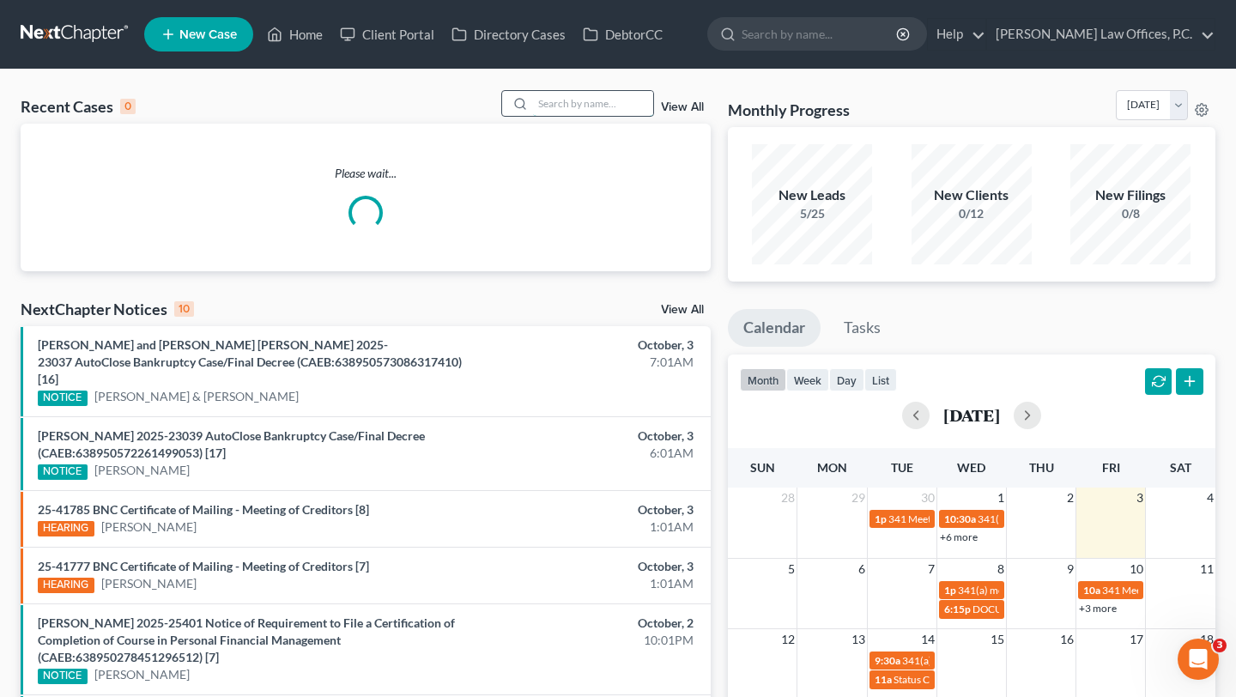
click at [572, 105] on input "search" at bounding box center [593, 103] width 120 height 25
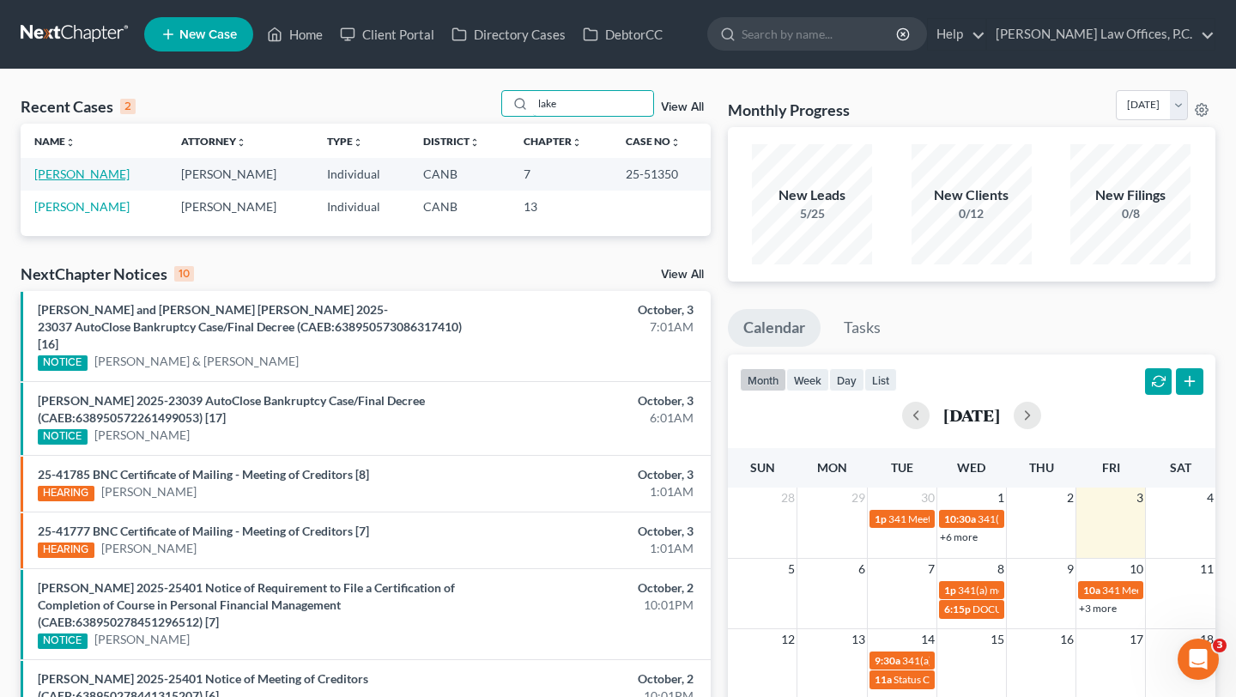
type input "lake"
click at [63, 178] on link "[PERSON_NAME]" at bounding box center [81, 173] width 95 height 15
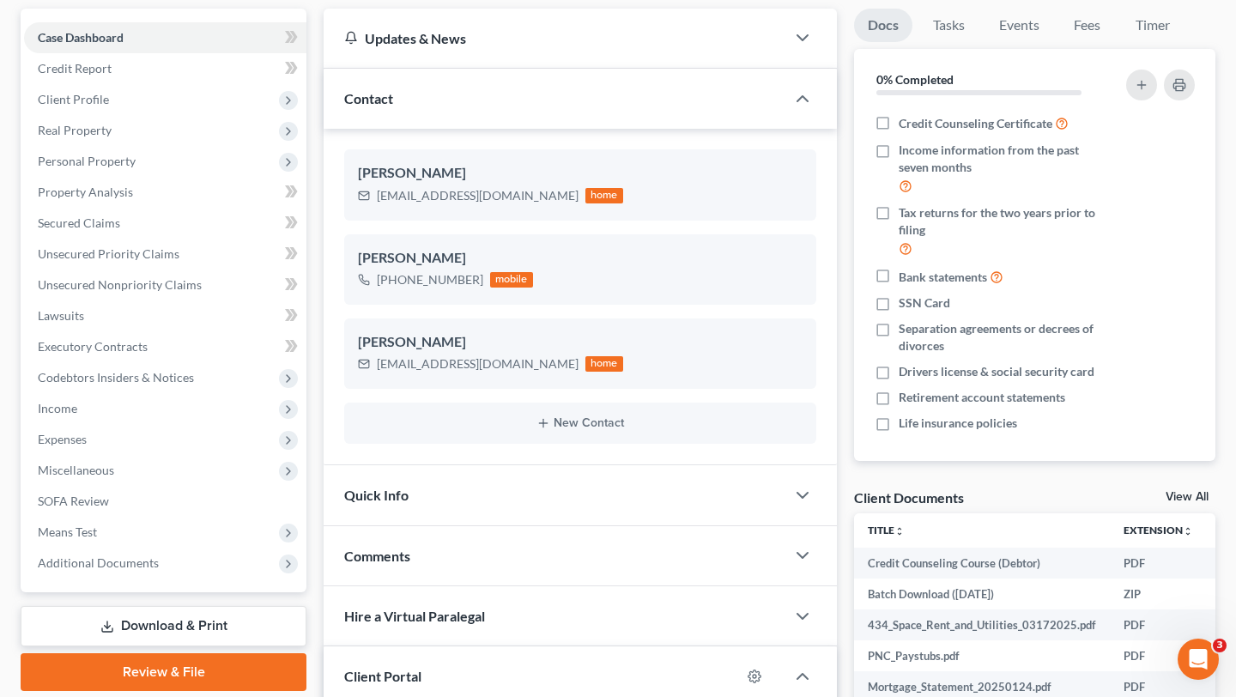
scroll to position [178, 0]
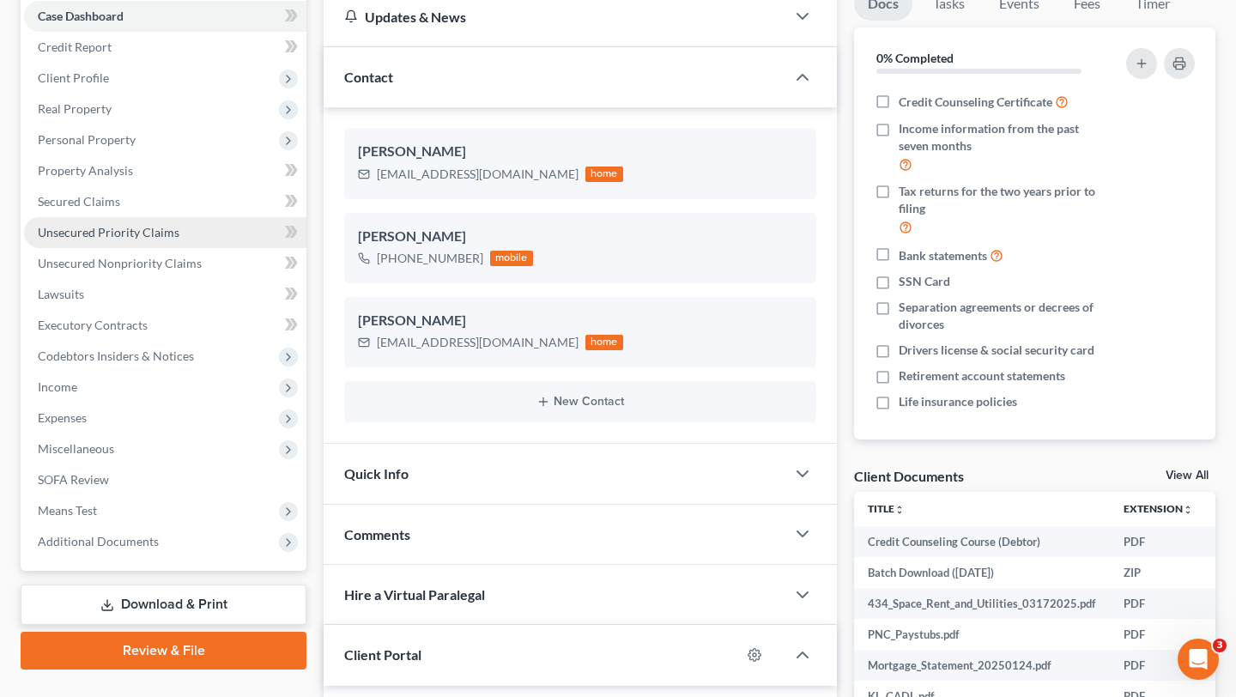
click at [162, 226] on span "Unsecured Priority Claims" at bounding box center [109, 232] width 142 height 15
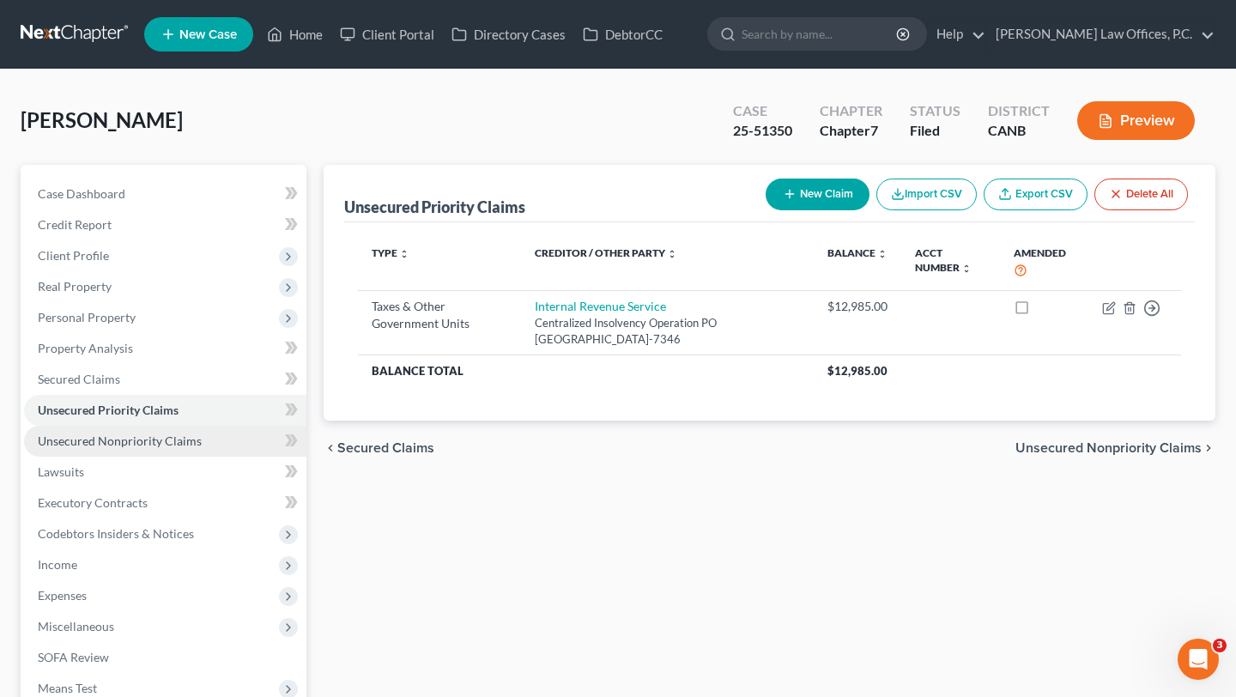
click at [154, 440] on span "Unsecured Nonpriority Claims" at bounding box center [120, 440] width 164 height 15
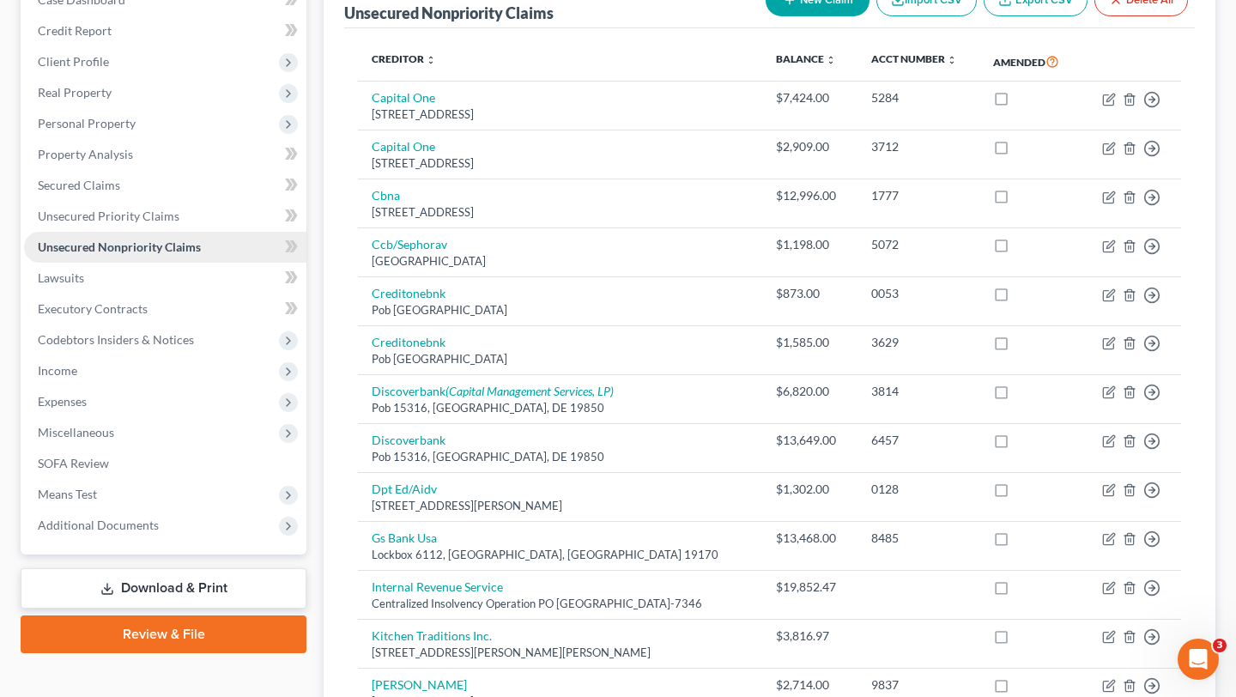
scroll to position [216, 0]
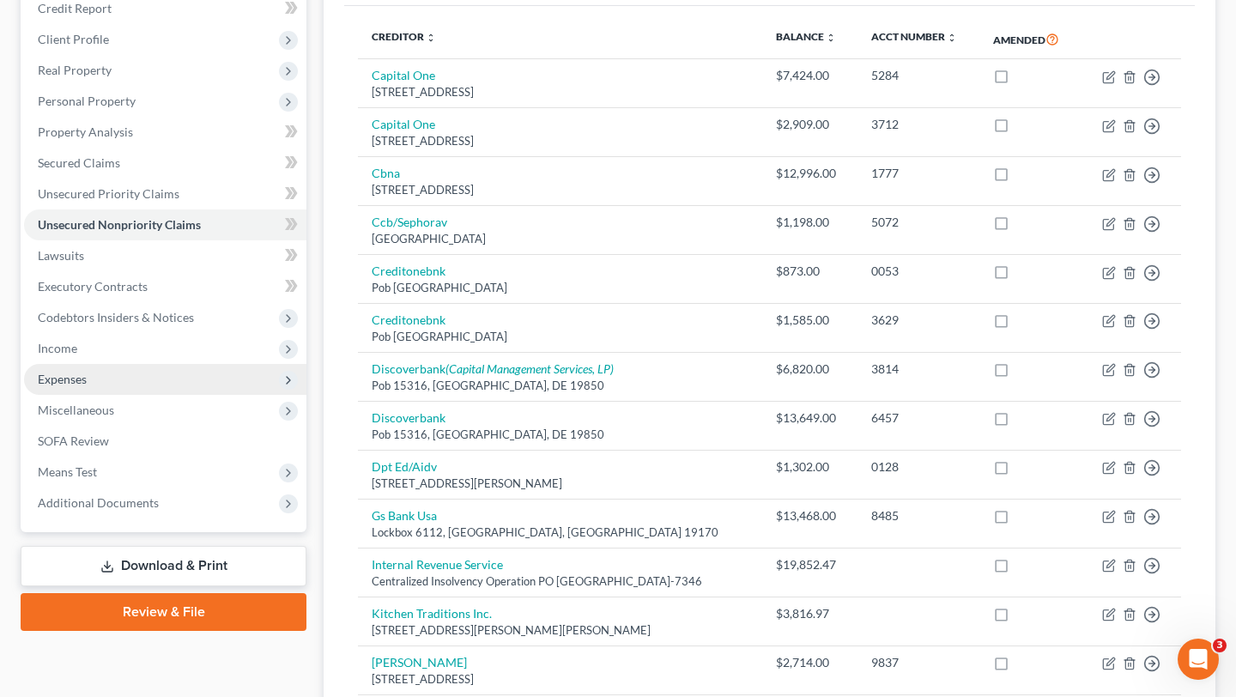
click at [167, 372] on span "Expenses" at bounding box center [165, 379] width 282 height 31
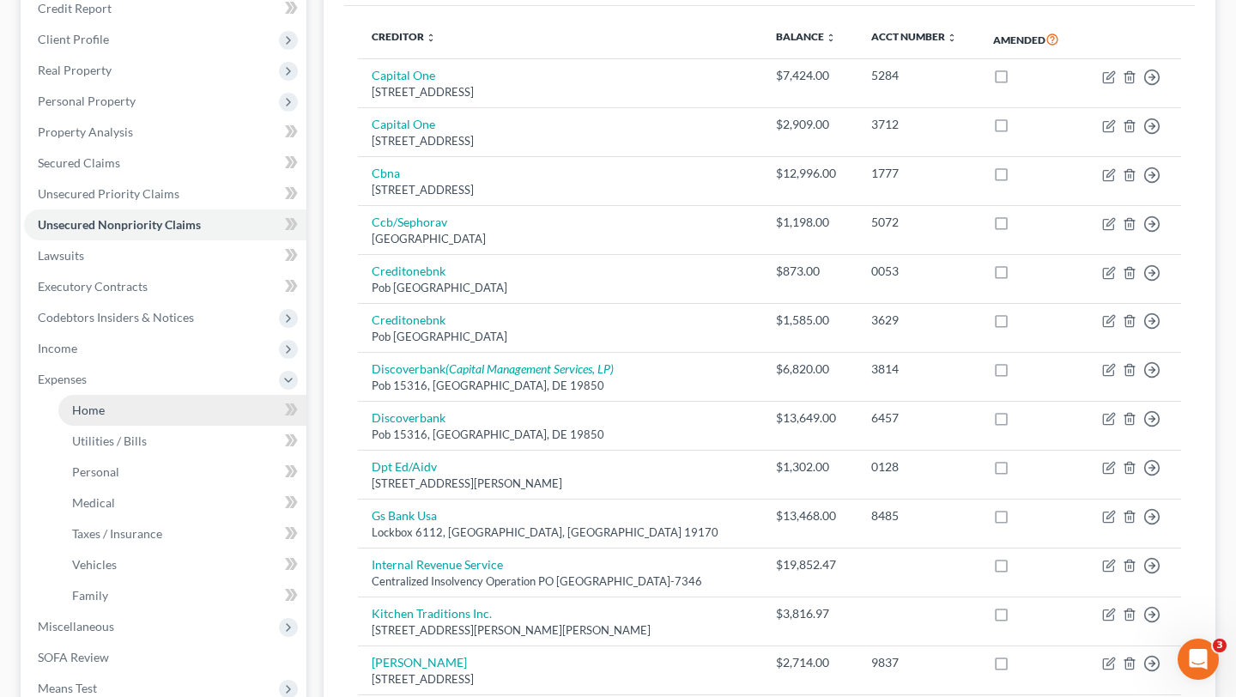
click at [158, 412] on link "Home" at bounding box center [182, 410] width 248 height 31
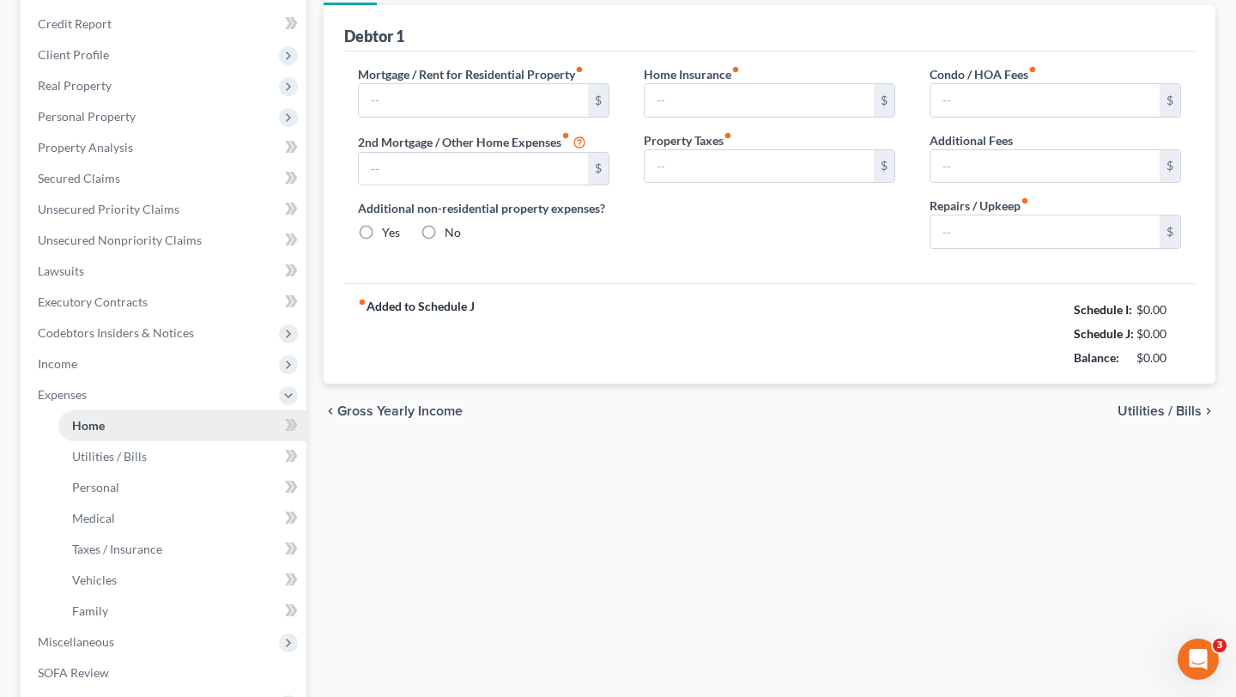
type input "3,062.00"
type input "0.00"
radio input "true"
type input "0.00"
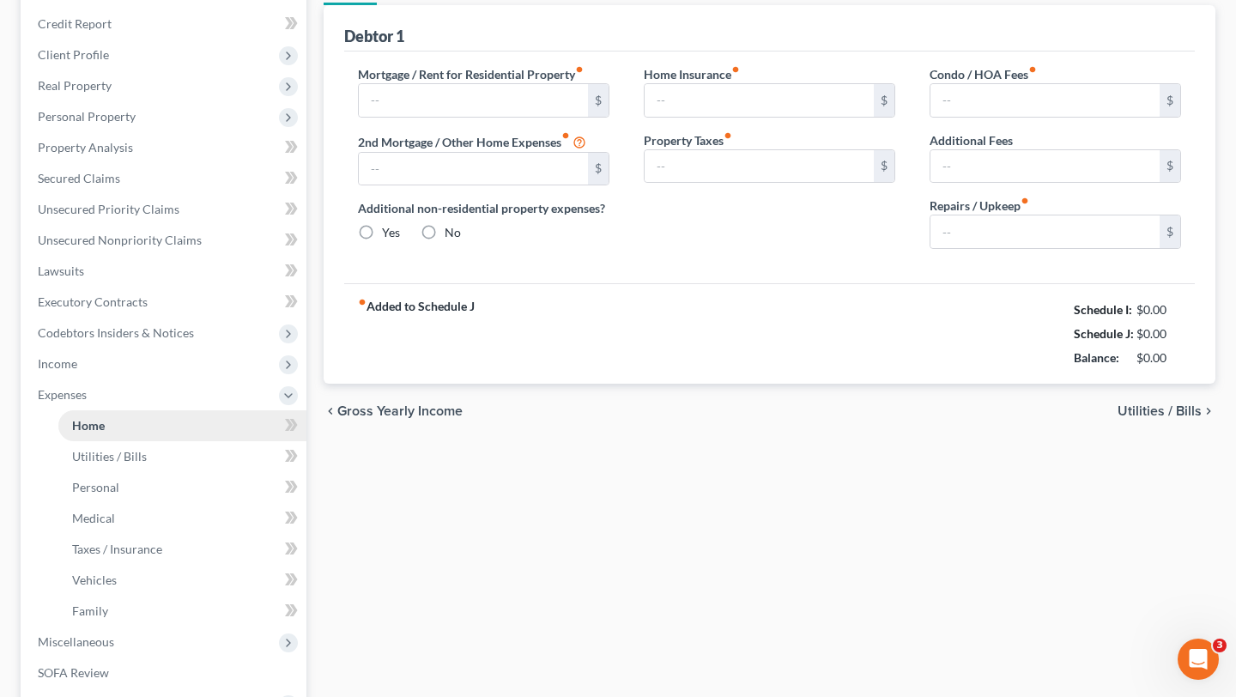
type input "1,339.00"
type input "0.00"
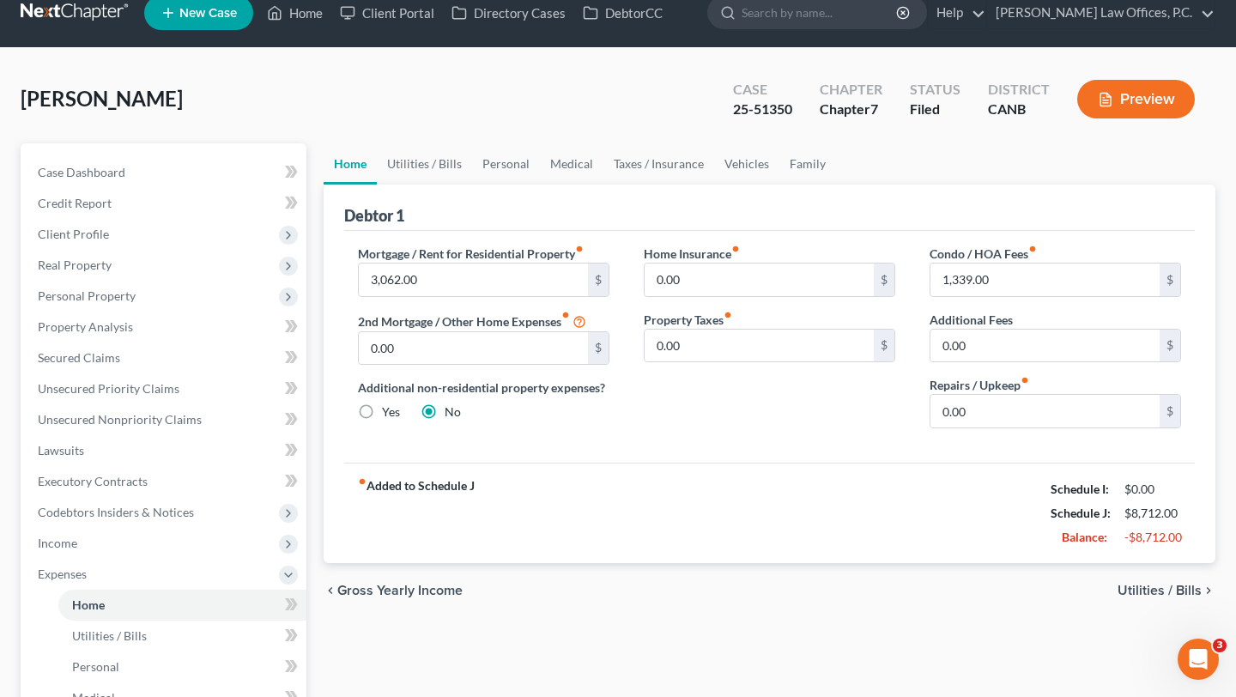
scroll to position [23, 0]
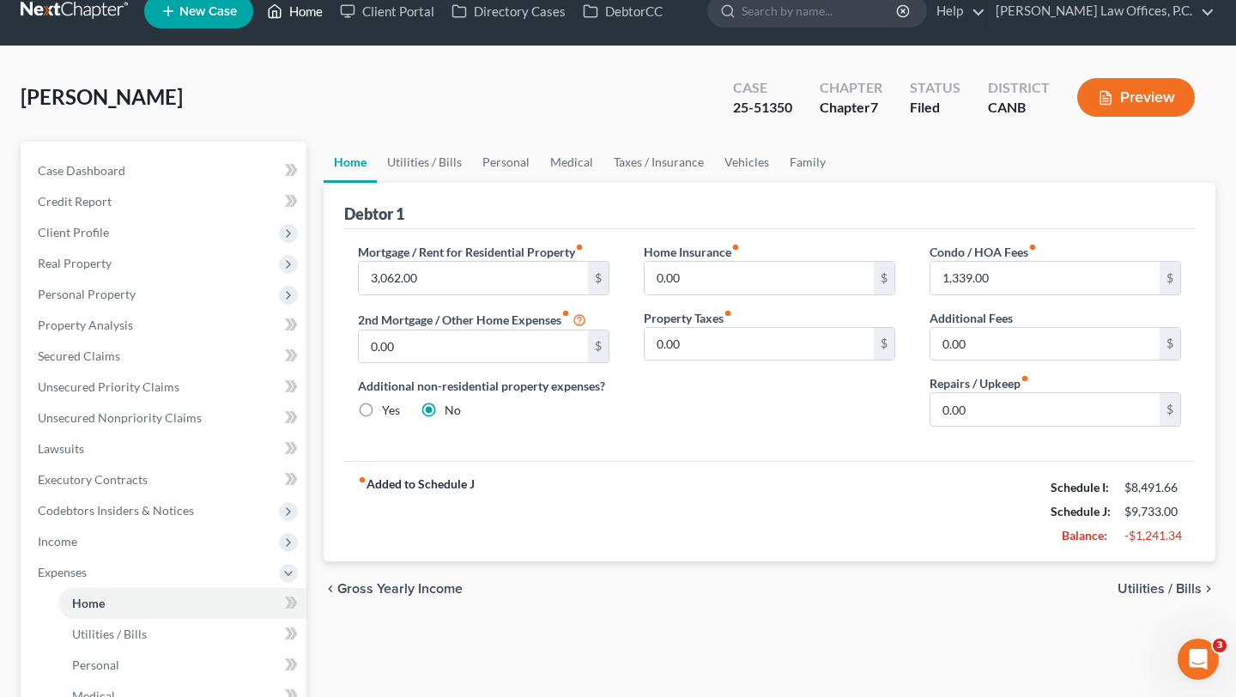
click at [314, 12] on link "Home" at bounding box center [294, 11] width 73 height 31
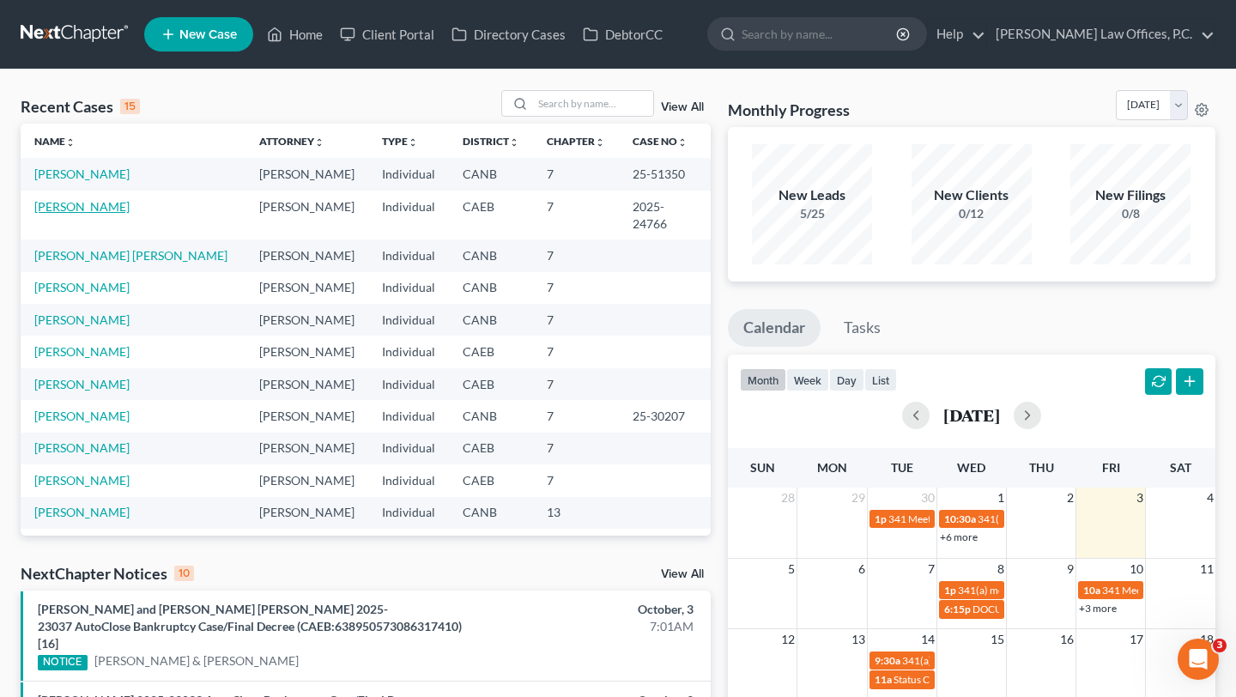
click at [76, 204] on link "[PERSON_NAME]" at bounding box center [81, 206] width 95 height 15
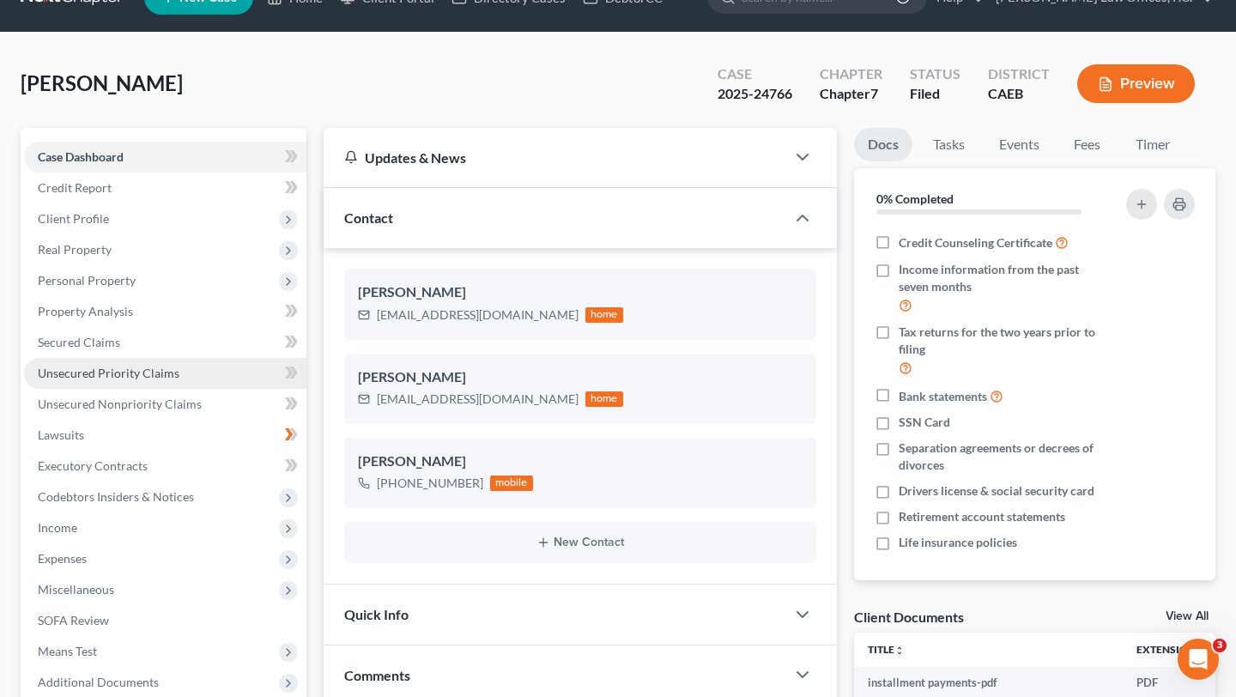
scroll to position [41, 0]
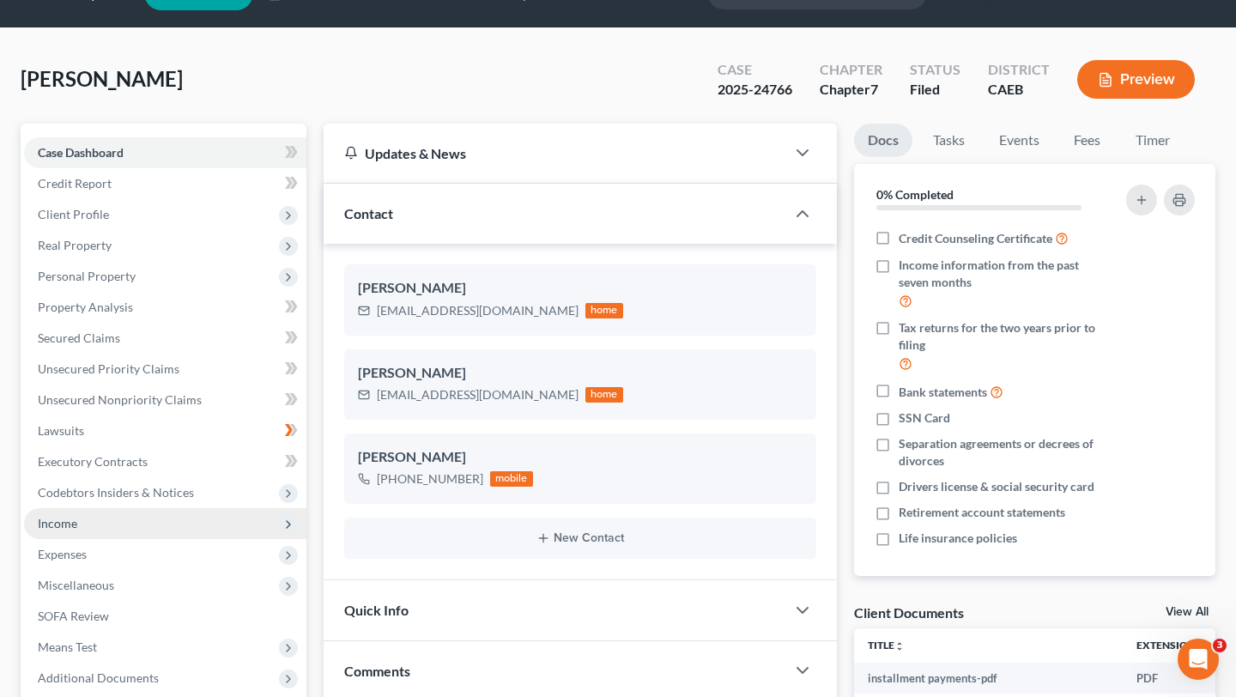
click at [164, 527] on span "Income" at bounding box center [165, 523] width 282 height 31
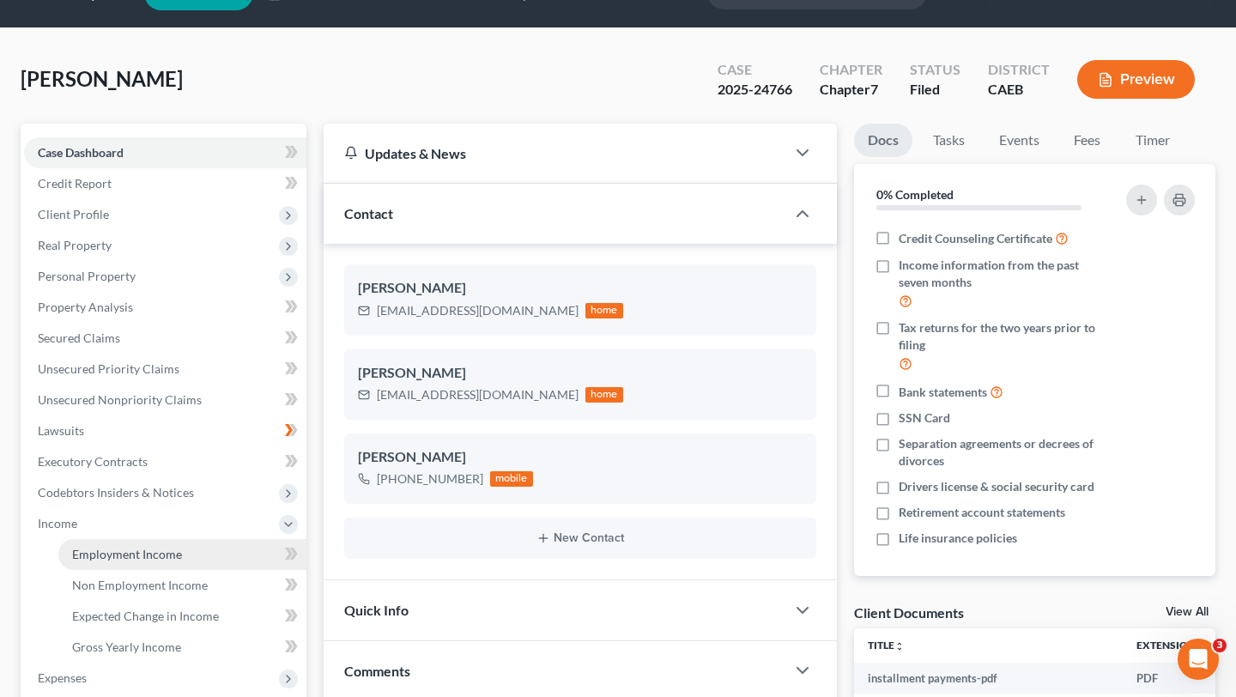
click at [159, 554] on span "Employment Income" at bounding box center [127, 554] width 110 height 15
